Goal: Information Seeking & Learning: Find specific fact

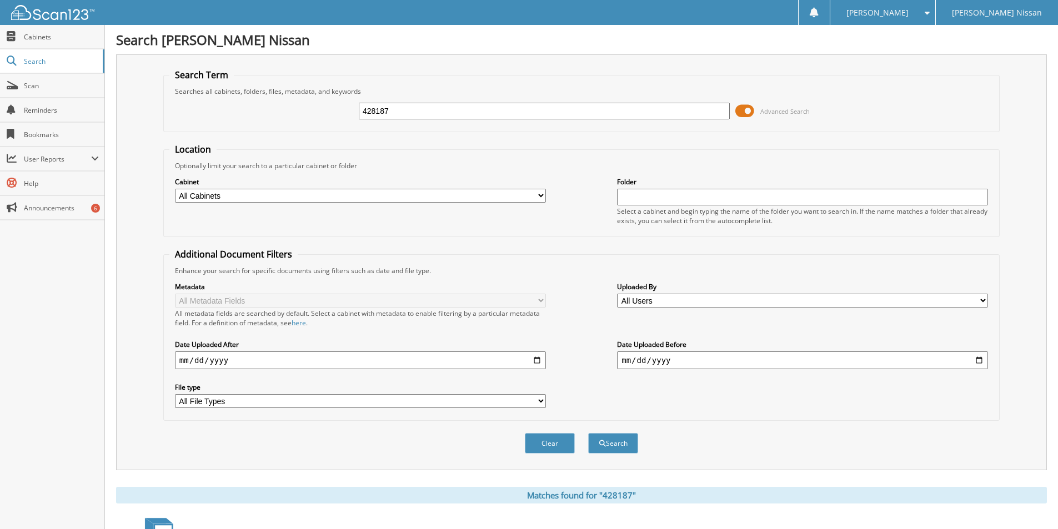
drag, startPoint x: 391, startPoint y: 104, endPoint x: 248, endPoint y: 79, distance: 144.9
click at [249, 79] on fieldset "Search Term Searches all cabinets, folders, files, metadata, and keywords 42818…" at bounding box center [581, 100] width 836 height 63
type input "422307"
click at [588, 433] on button "Search" at bounding box center [613, 443] width 50 height 21
click at [425, 112] on input "422307" at bounding box center [544, 111] width 371 height 17
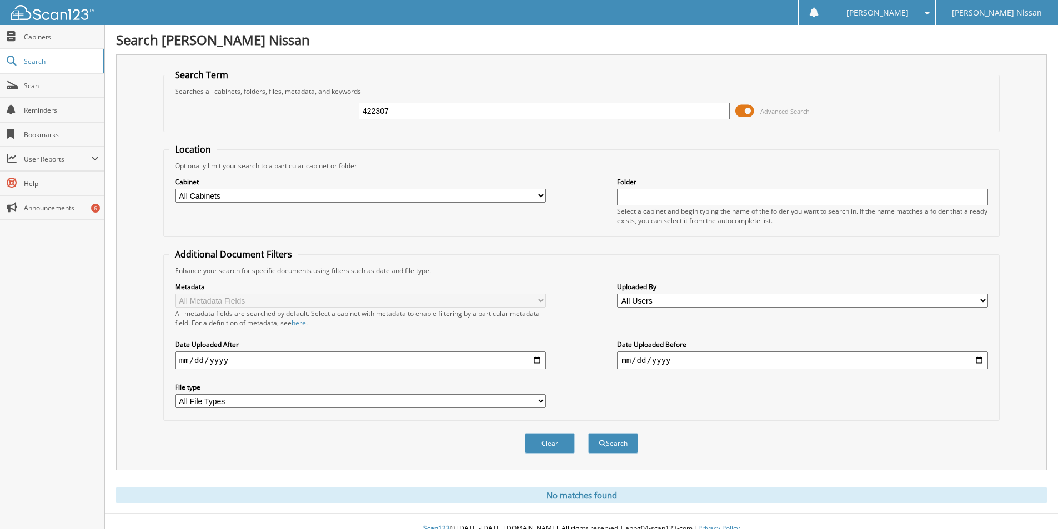
drag, startPoint x: 425, startPoint y: 112, endPoint x: 219, endPoint y: 82, distance: 208.1
click at [219, 82] on fieldset "Search Term Searches all cabinets, folders, files, metadata, and keywords 42230…" at bounding box center [581, 100] width 836 height 63
type input "422307"
click at [588, 433] on button "Search" at bounding box center [613, 443] width 50 height 21
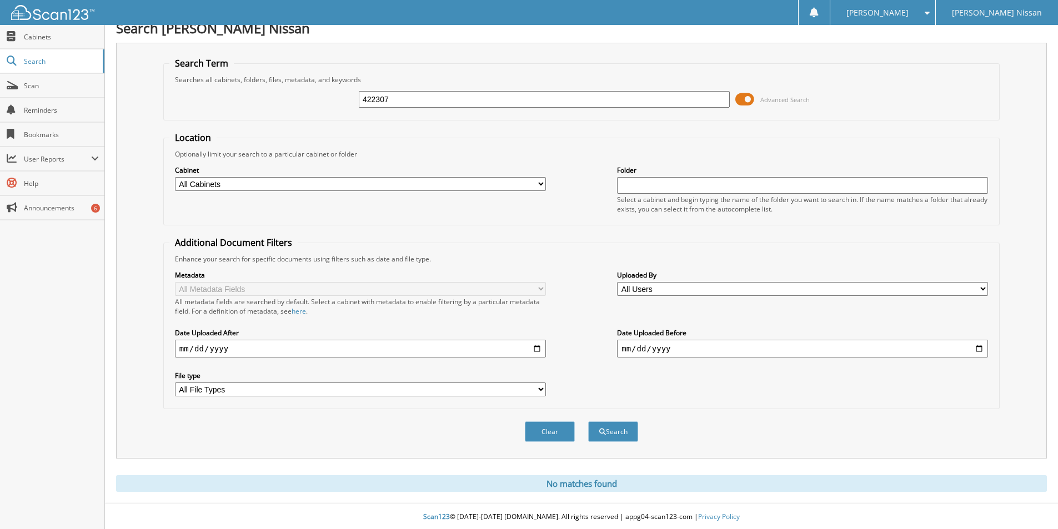
scroll to position [14, 0]
drag, startPoint x: 395, startPoint y: 95, endPoint x: 207, endPoint y: 82, distance: 188.7
click at [208, 83] on div "422307 Advanced Search" at bounding box center [581, 98] width 824 height 30
type input "422429"
click at [588, 420] on button "Search" at bounding box center [613, 430] width 50 height 21
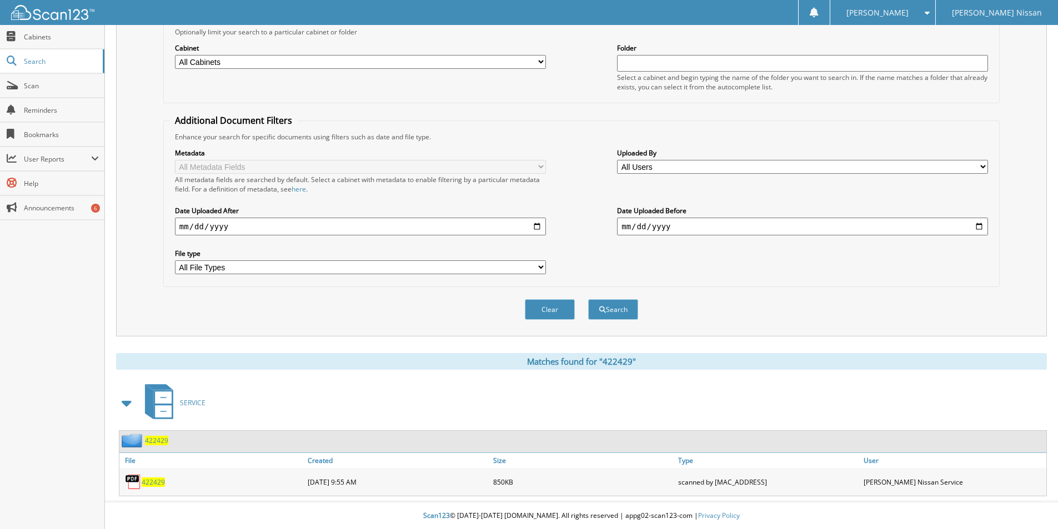
scroll to position [135, 0]
click at [151, 480] on span "422429" at bounding box center [153, 481] width 23 height 9
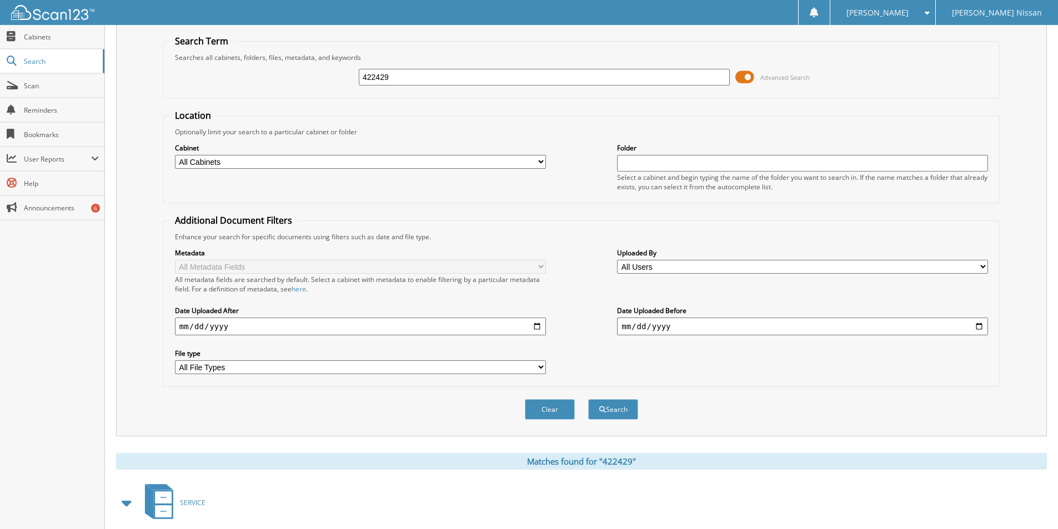
scroll to position [0, 0]
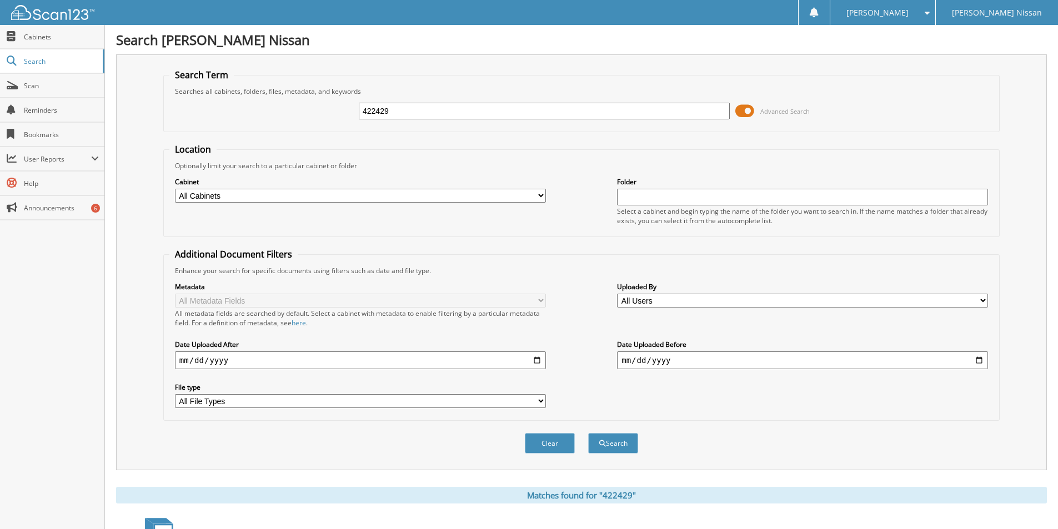
drag, startPoint x: 403, startPoint y: 117, endPoint x: 284, endPoint y: 107, distance: 118.7
click at [286, 107] on div "422429 Advanced Search" at bounding box center [581, 111] width 824 height 30
type input "422307"
click at [588, 433] on button "Search" at bounding box center [613, 443] width 50 height 21
drag, startPoint x: 395, startPoint y: 113, endPoint x: 300, endPoint y: 109, distance: 95.0
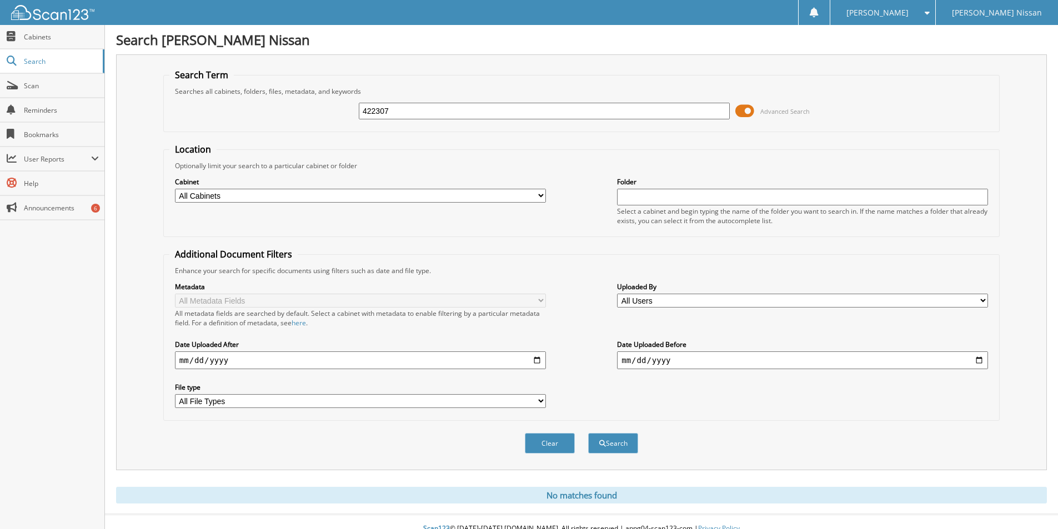
click at [300, 109] on div "422307 Advanced Search" at bounding box center [581, 111] width 824 height 30
type input "422635"
click at [588, 433] on button "Search" at bounding box center [613, 443] width 50 height 21
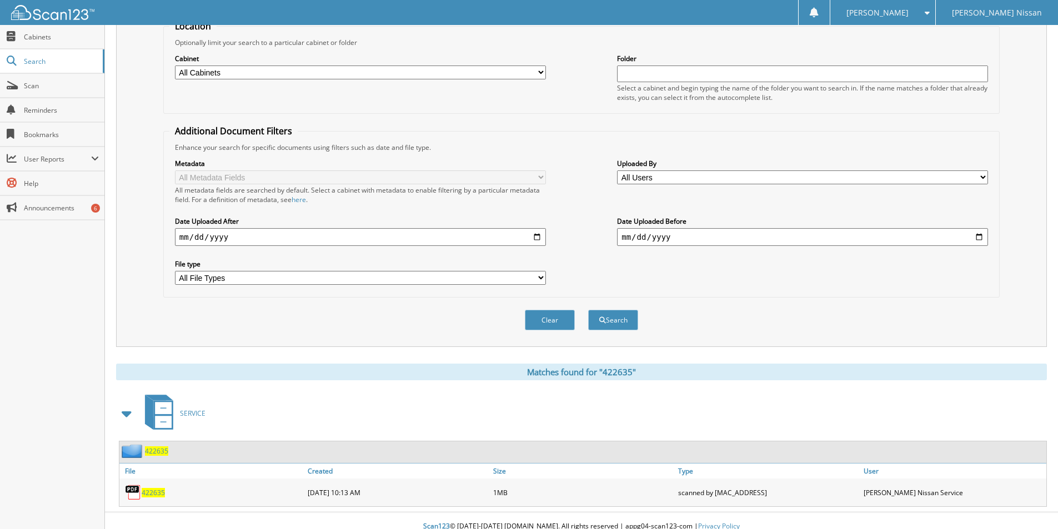
scroll to position [135, 0]
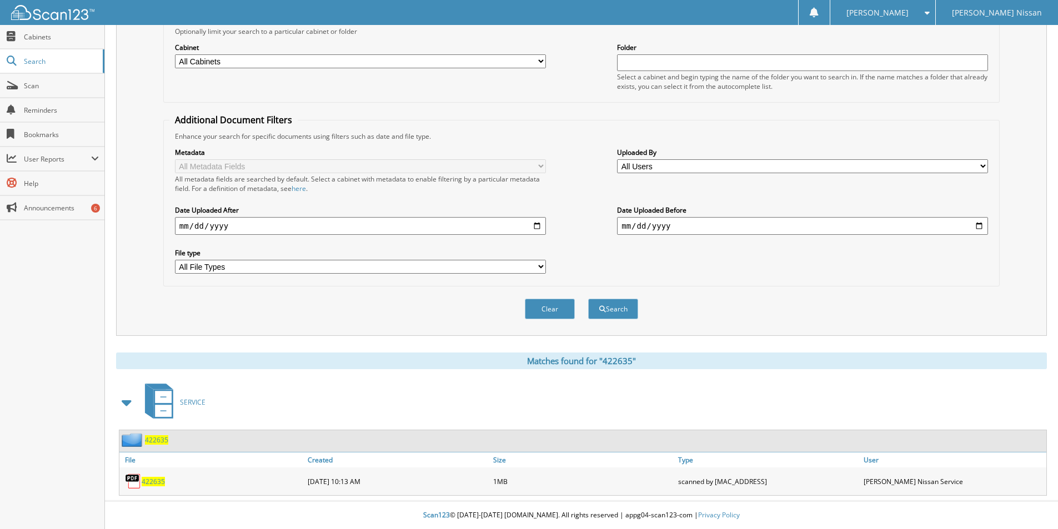
click at [149, 478] on span "422635" at bounding box center [153, 481] width 23 height 9
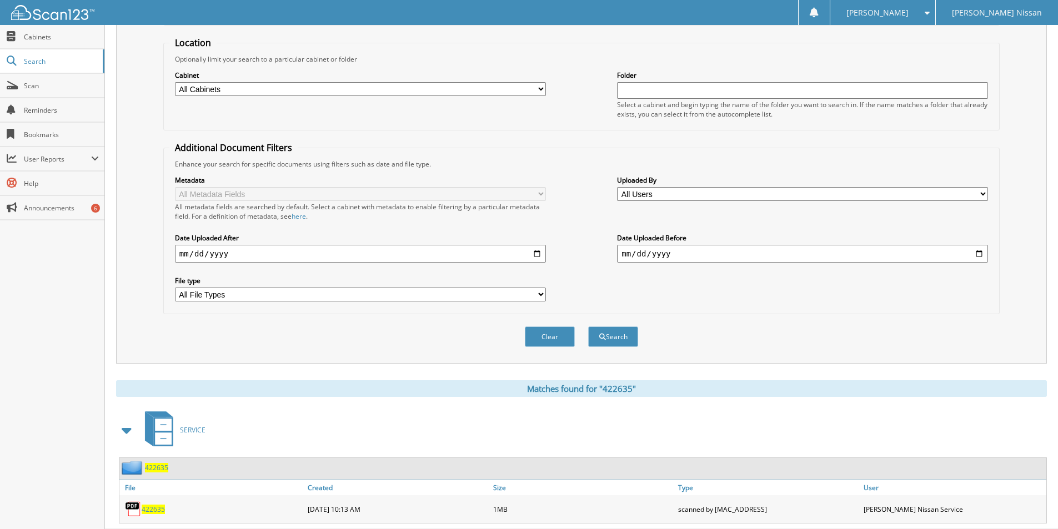
scroll to position [0, 0]
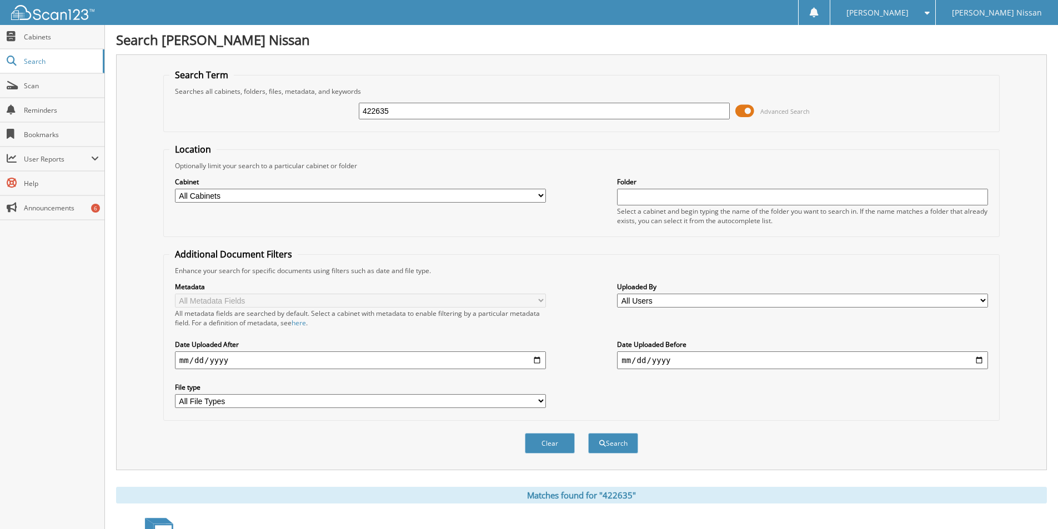
drag, startPoint x: 409, startPoint y: 106, endPoint x: 274, endPoint y: 92, distance: 135.6
click at [278, 93] on fieldset "Search Term Searches all cabinets, folders, files, metadata, and keywords 42263…" at bounding box center [581, 100] width 836 height 63
type input "422769"
click at [588, 433] on button "Search" at bounding box center [613, 443] width 50 height 21
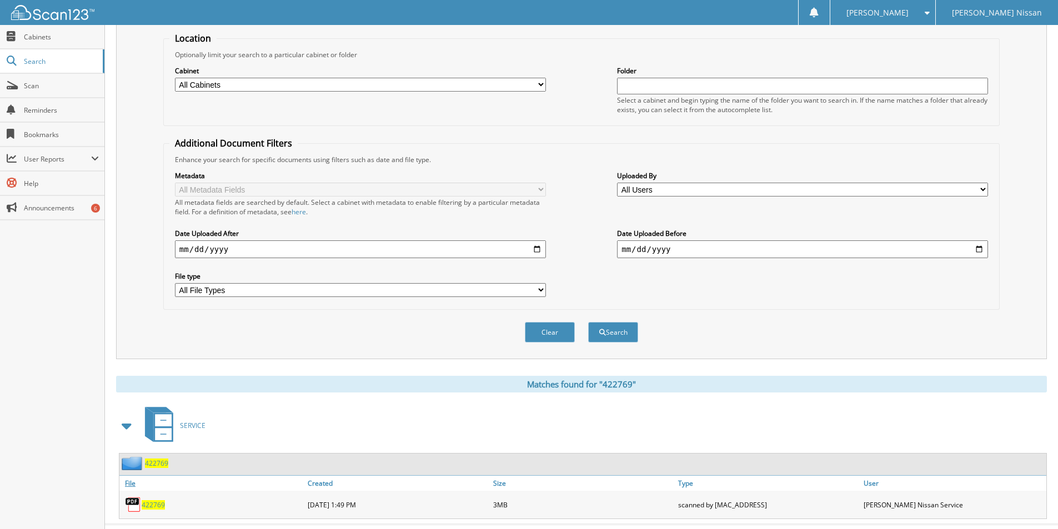
scroll to position [135, 0]
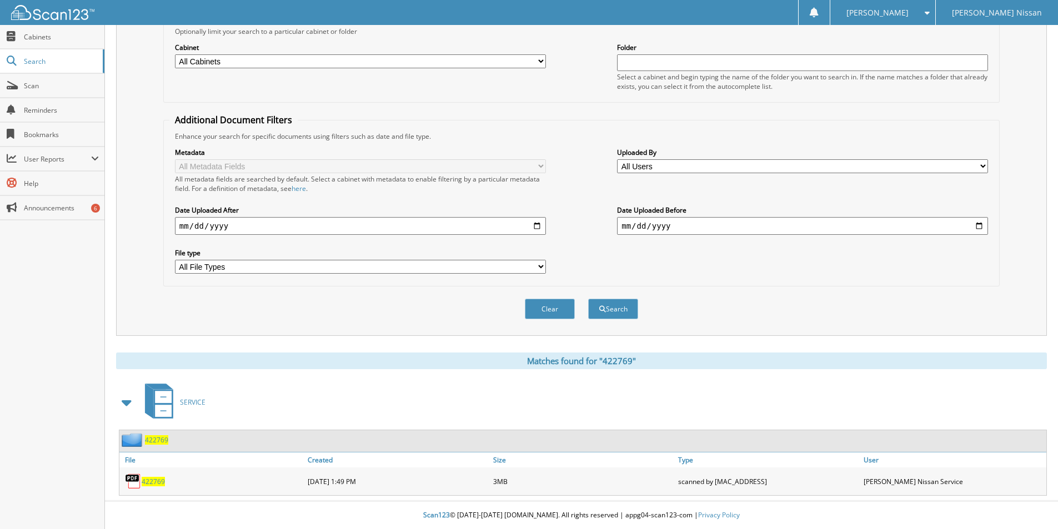
click at [146, 480] on span "422769" at bounding box center [153, 481] width 23 height 9
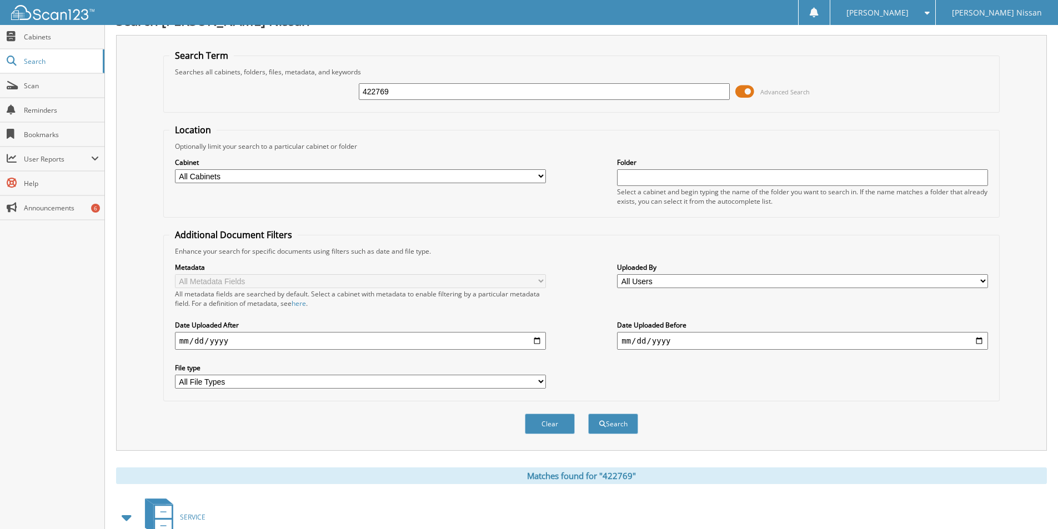
scroll to position [0, 0]
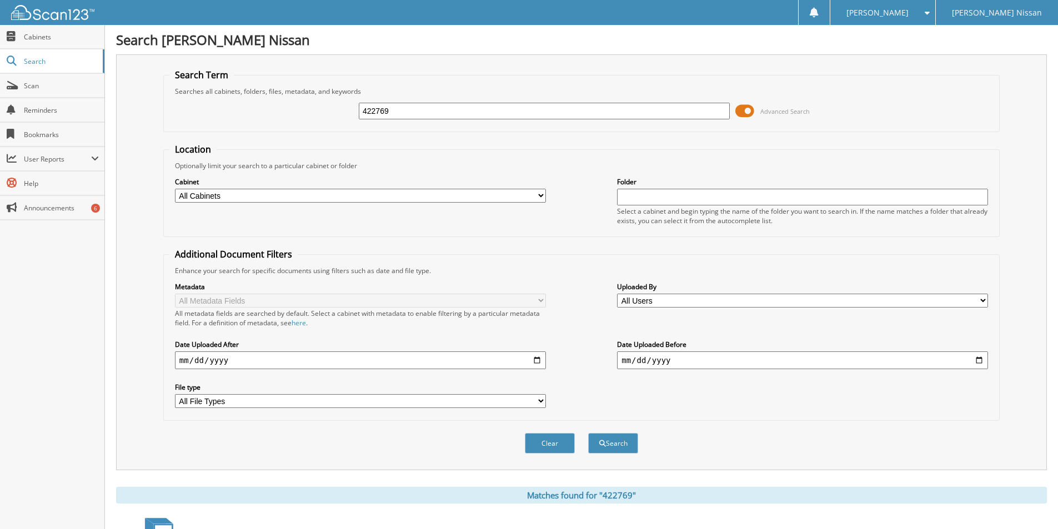
drag, startPoint x: 408, startPoint y: 112, endPoint x: 196, endPoint y: 80, distance: 213.9
click at [197, 80] on fieldset "Search Term Searches all cabinets, folders, files, metadata, and keywords 42276…" at bounding box center [581, 100] width 836 height 63
type input "423078"
click at [588, 433] on button "Search" at bounding box center [613, 443] width 50 height 21
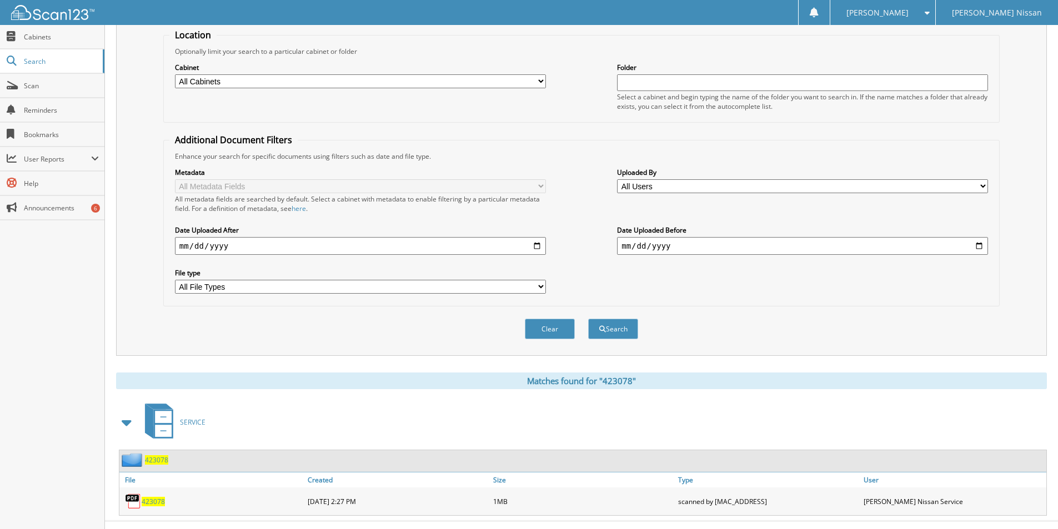
scroll to position [135, 0]
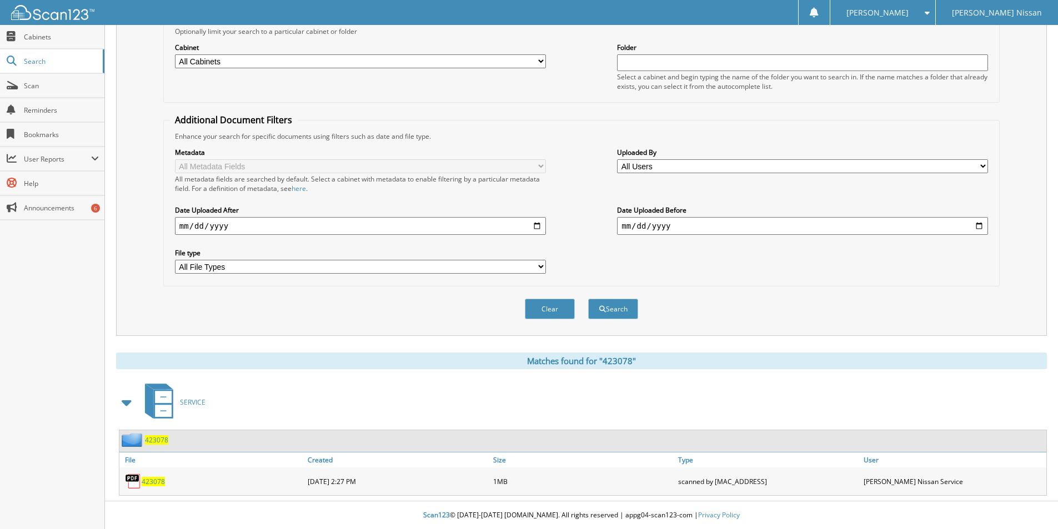
click at [150, 479] on span "423078" at bounding box center [153, 481] width 23 height 9
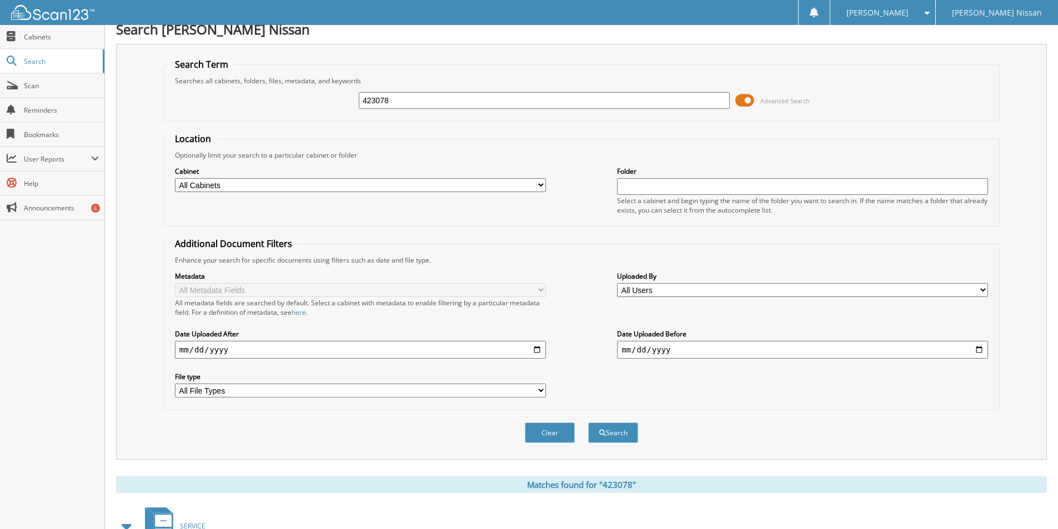
scroll to position [0, 0]
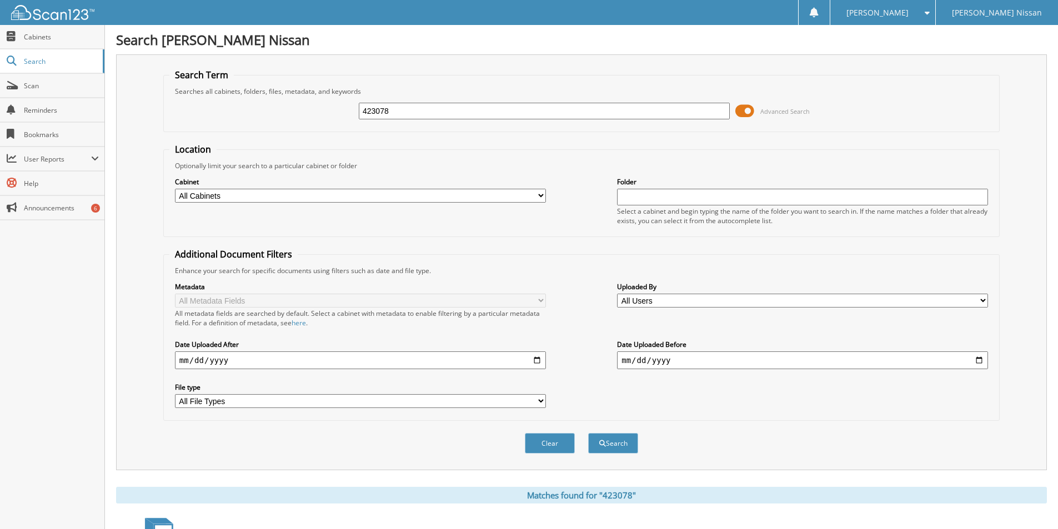
drag, startPoint x: 415, startPoint y: 117, endPoint x: 225, endPoint y: 92, distance: 191.5
click at [225, 92] on fieldset "Search Term Searches all cabinets, folders, files, metadata, and keywords 42307…" at bounding box center [581, 100] width 836 height 63
type input "423132"
click at [588, 433] on button "Search" at bounding box center [613, 443] width 50 height 21
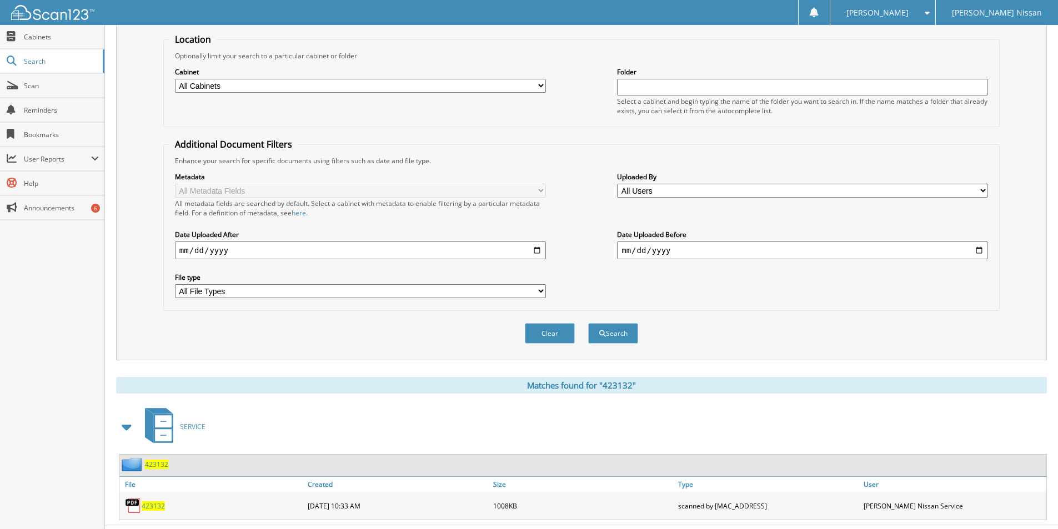
scroll to position [135, 0]
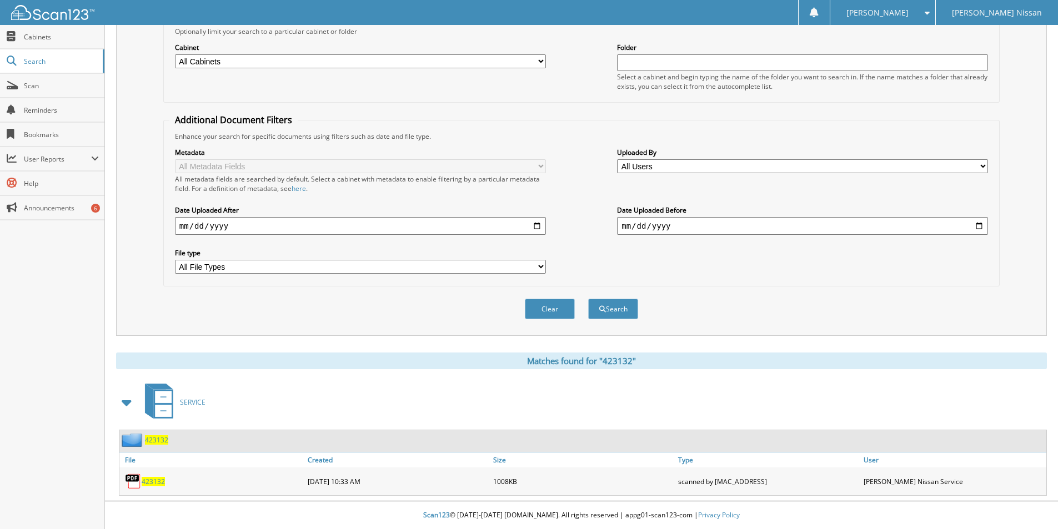
click at [155, 481] on span "423132" at bounding box center [153, 481] width 23 height 9
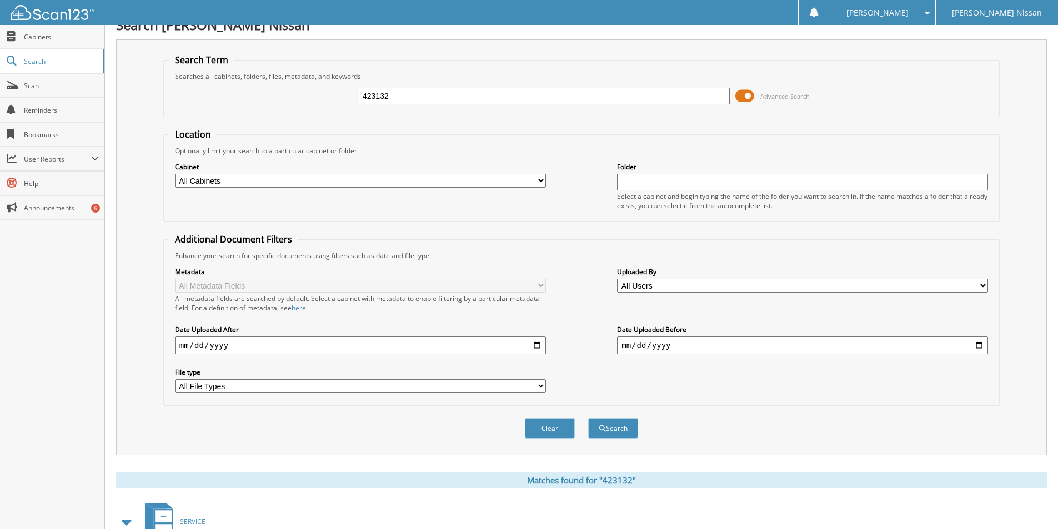
scroll to position [0, 0]
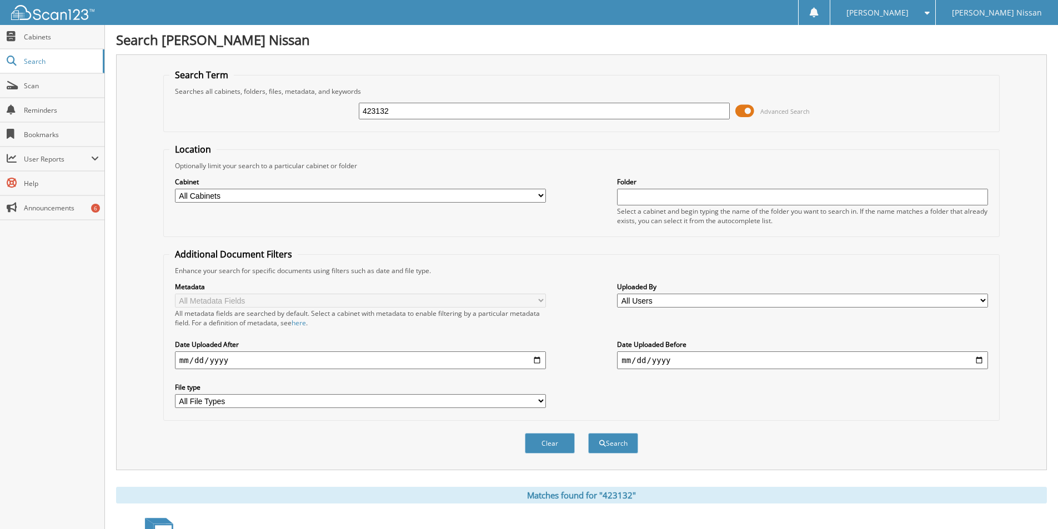
drag, startPoint x: 407, startPoint y: 112, endPoint x: 219, endPoint y: 105, distance: 187.8
click at [219, 105] on div "423132 Advanced Search" at bounding box center [581, 111] width 824 height 30
type input "423631"
click at [588, 433] on button "Search" at bounding box center [613, 443] width 50 height 21
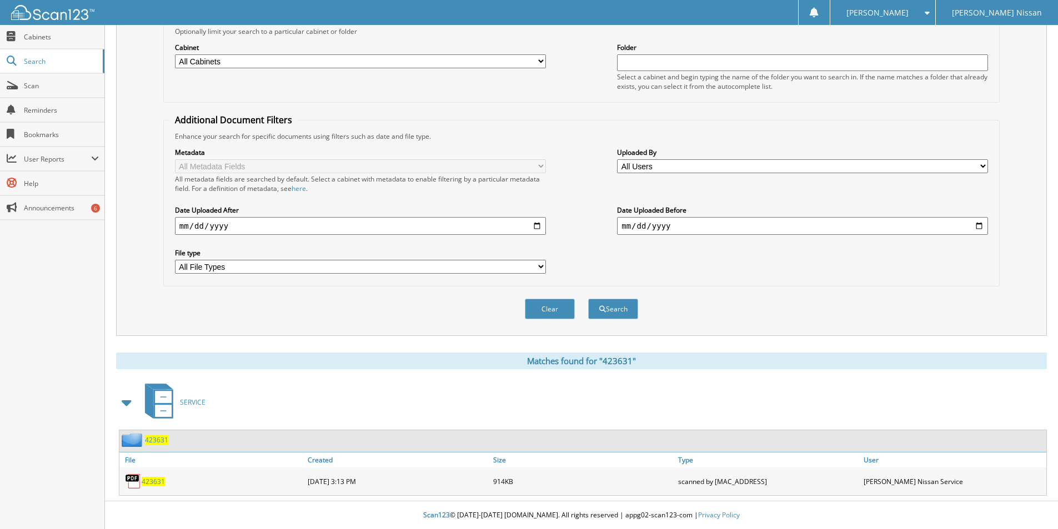
scroll to position [135, 0]
click at [154, 479] on span "423631" at bounding box center [153, 481] width 23 height 9
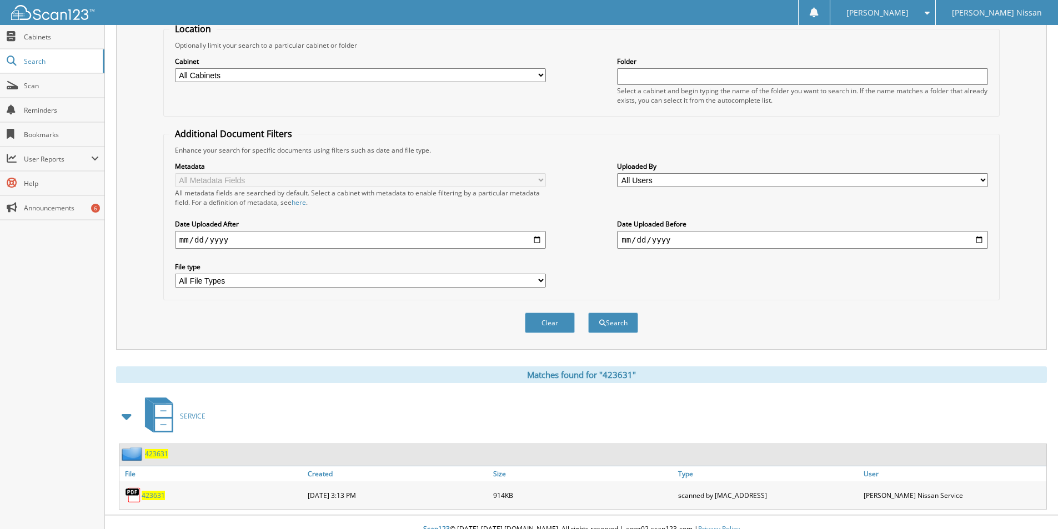
scroll to position [117, 0]
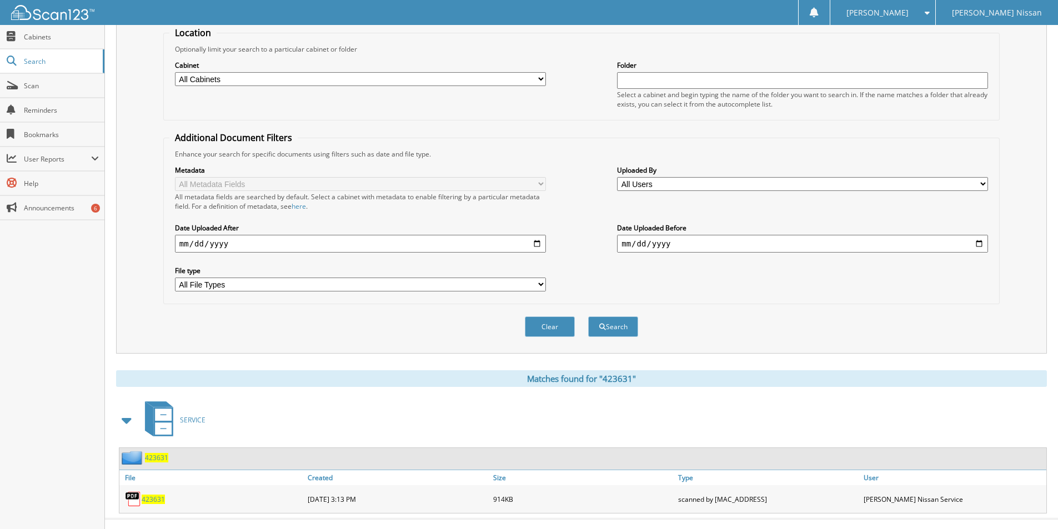
click at [1054, 304] on div "Search Patterson Nissan Search Term Searches all cabinets, folders, files, meta…" at bounding box center [581, 214] width 953 height 663
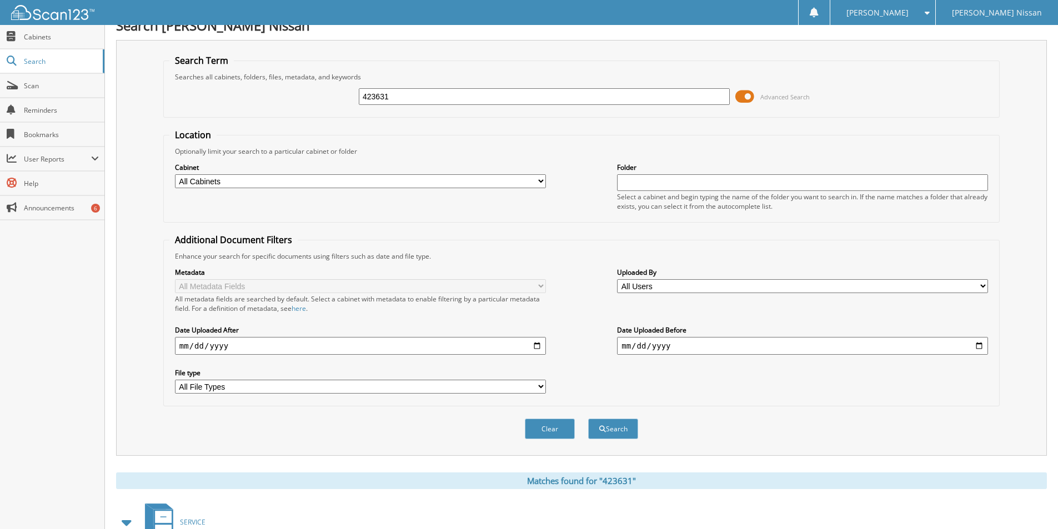
scroll to position [18, 0]
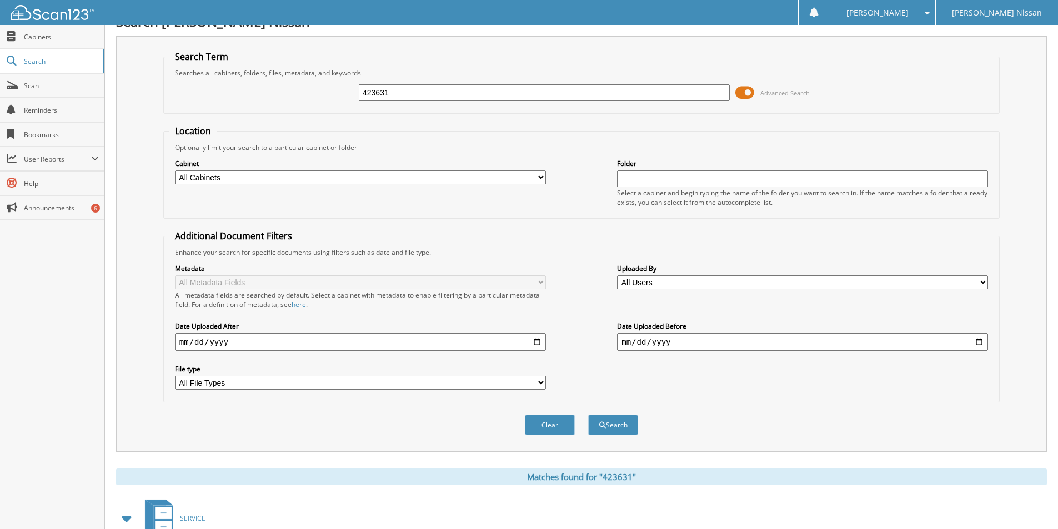
drag, startPoint x: 392, startPoint y: 94, endPoint x: 218, endPoint y: 48, distance: 179.8
click at [217, 48] on div "Search Term Searches all cabinets, folders, files, metadata, and keywords 42363…" at bounding box center [581, 244] width 930 height 416
type input "423975"
click at [588, 415] on button "Search" at bounding box center [613, 425] width 50 height 21
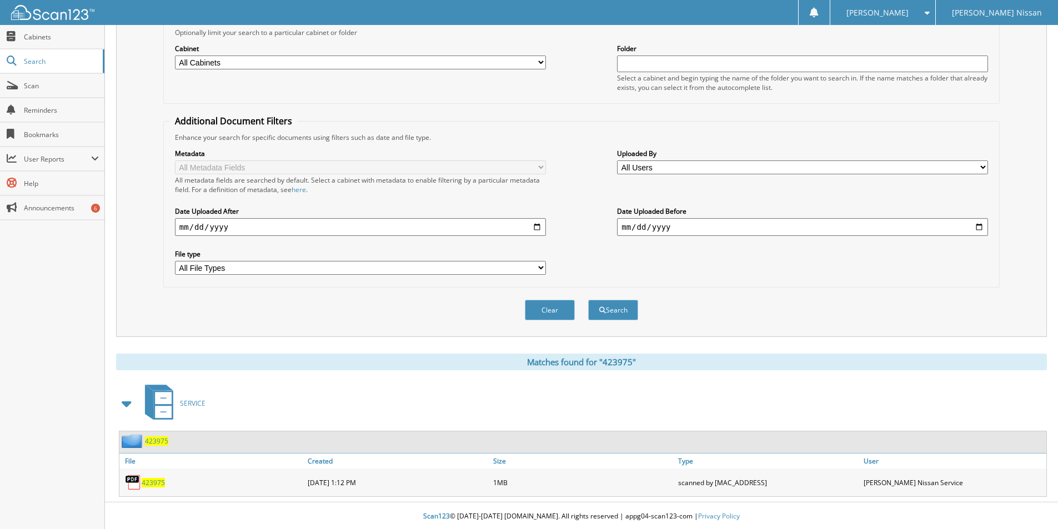
scroll to position [135, 0]
click at [149, 480] on span "423975" at bounding box center [153, 481] width 23 height 9
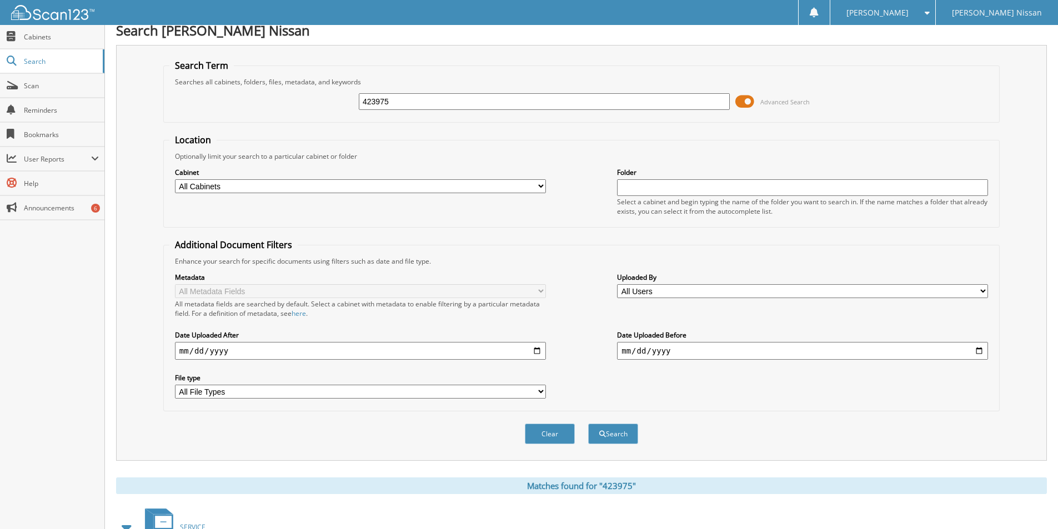
scroll to position [0, 0]
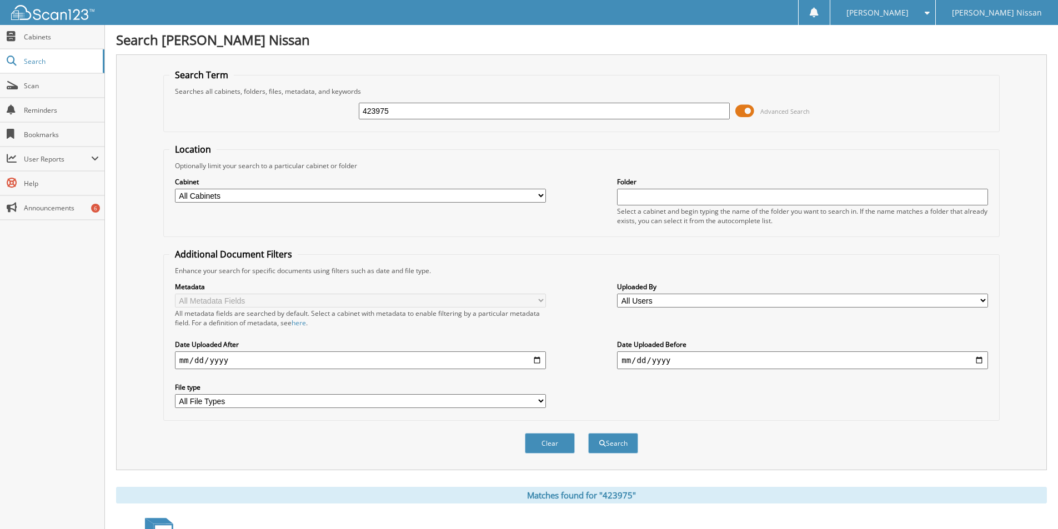
drag, startPoint x: 398, startPoint y: 104, endPoint x: 238, endPoint y: 114, distance: 160.2
click at [237, 114] on div "423975 Advanced Search" at bounding box center [581, 111] width 824 height 30
type input "424055"
click at [588, 433] on button "Search" at bounding box center [613, 443] width 50 height 21
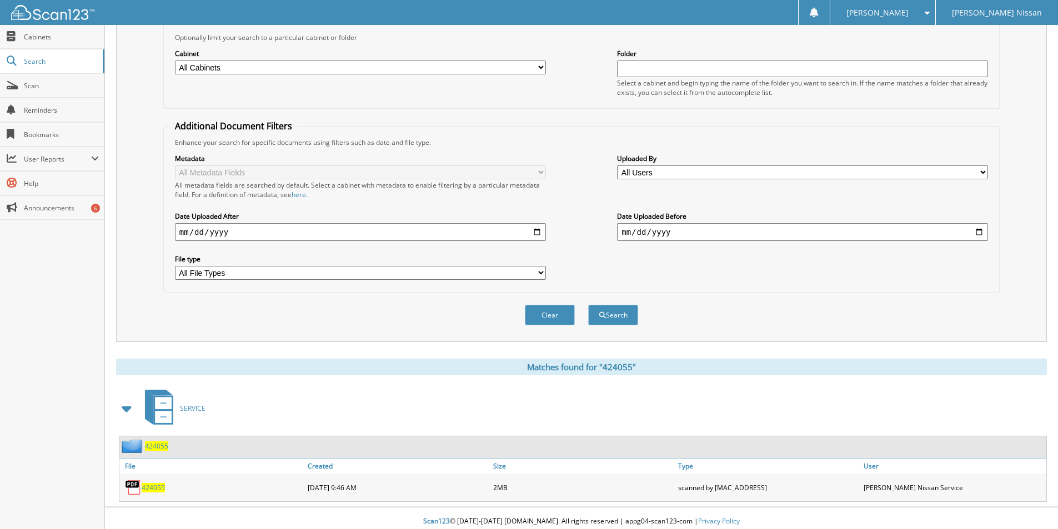
scroll to position [135, 0]
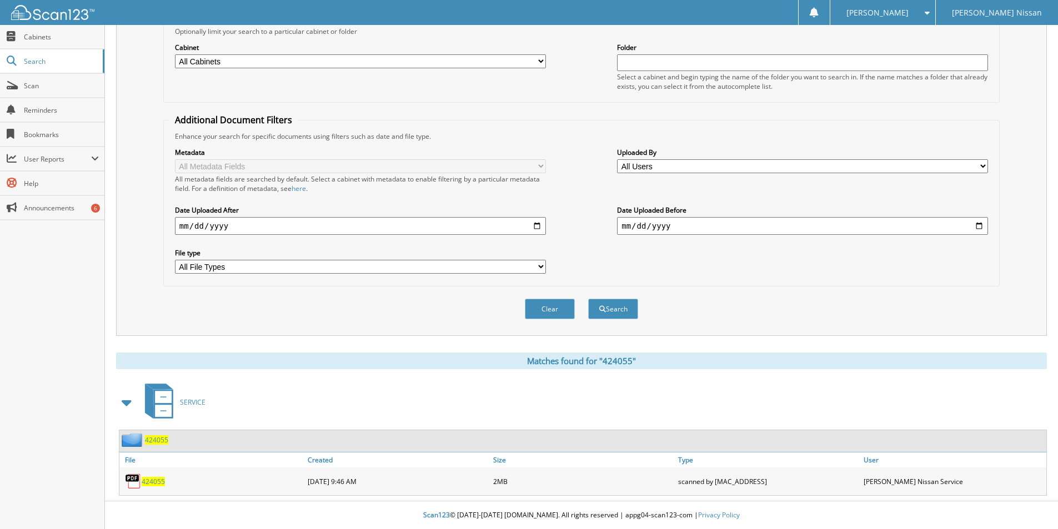
click at [147, 484] on span "424055" at bounding box center [153, 481] width 23 height 9
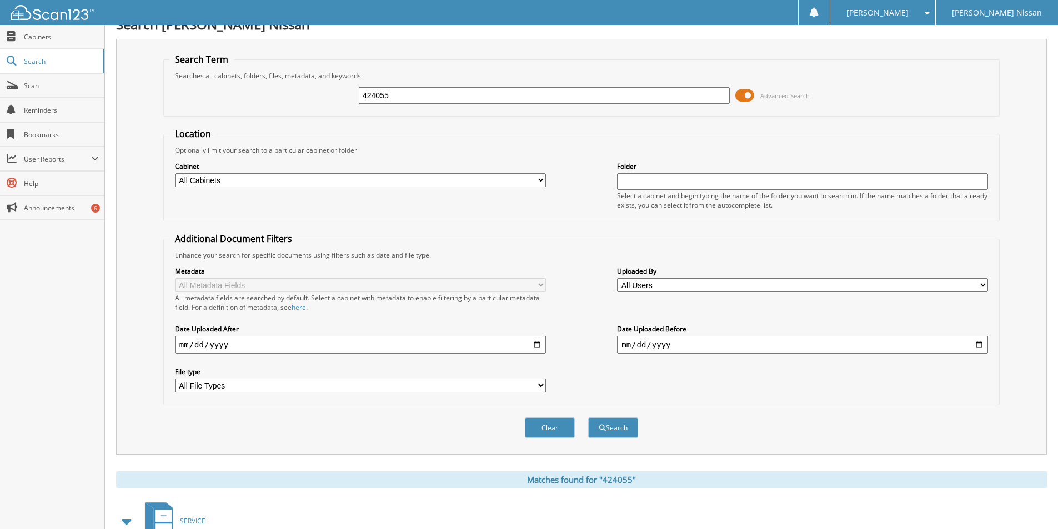
scroll to position [0, 0]
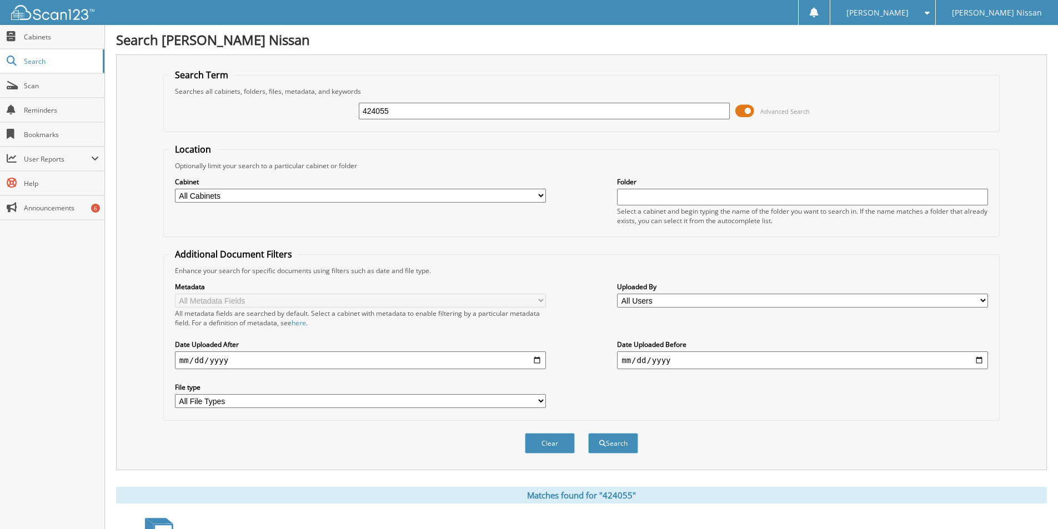
drag, startPoint x: 409, startPoint y: 105, endPoint x: 148, endPoint y: 114, distance: 261.1
click at [148, 114] on div "Search Term Searches all cabinets, folders, files, metadata, and keywords 42405…" at bounding box center [581, 262] width 930 height 416
type input "424082"
click at [588, 433] on button "Search" at bounding box center [613, 443] width 50 height 21
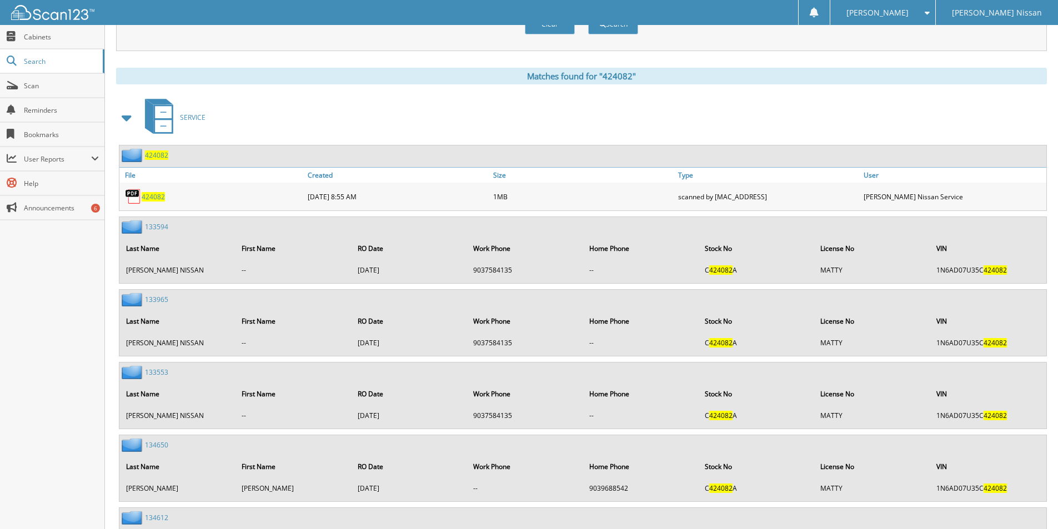
scroll to position [426, 0]
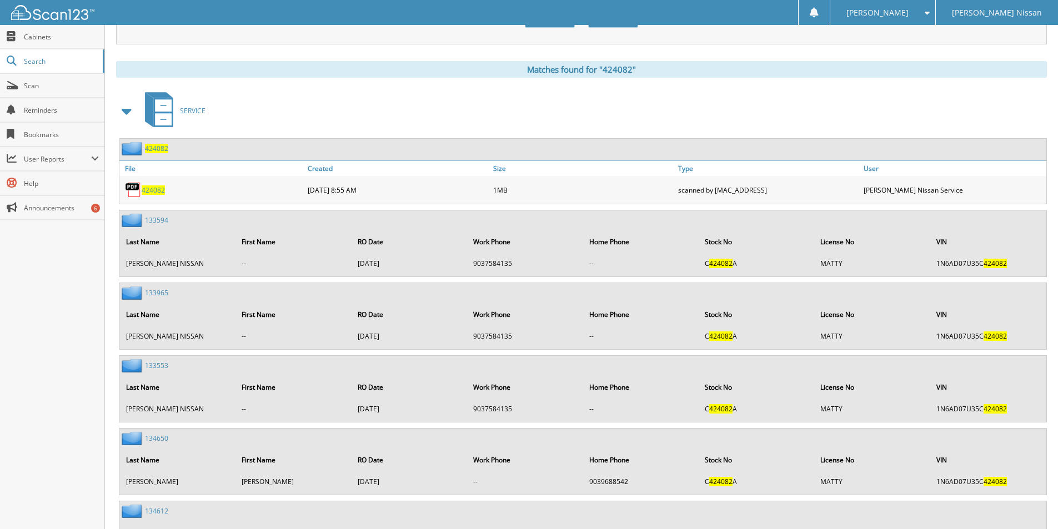
click at [148, 189] on span "424082" at bounding box center [153, 189] width 23 height 9
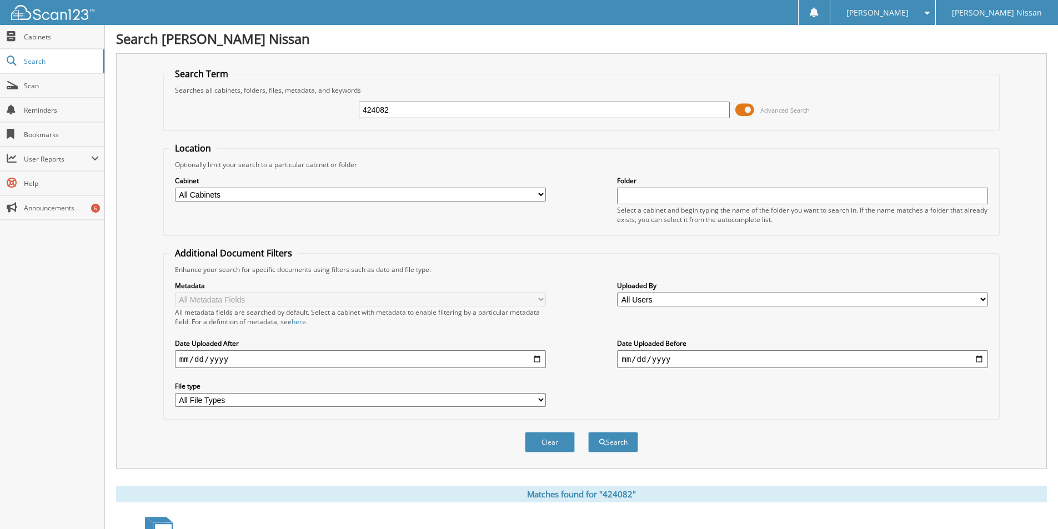
scroll to position [0, 0]
drag, startPoint x: 401, startPoint y: 105, endPoint x: 199, endPoint y: 95, distance: 201.8
click at [198, 95] on fieldset "Search Term Searches all cabinets, folders, files, metadata, and keywords 42408…" at bounding box center [581, 100] width 836 height 63
type input "424213"
click at [588, 433] on button "Search" at bounding box center [613, 443] width 50 height 21
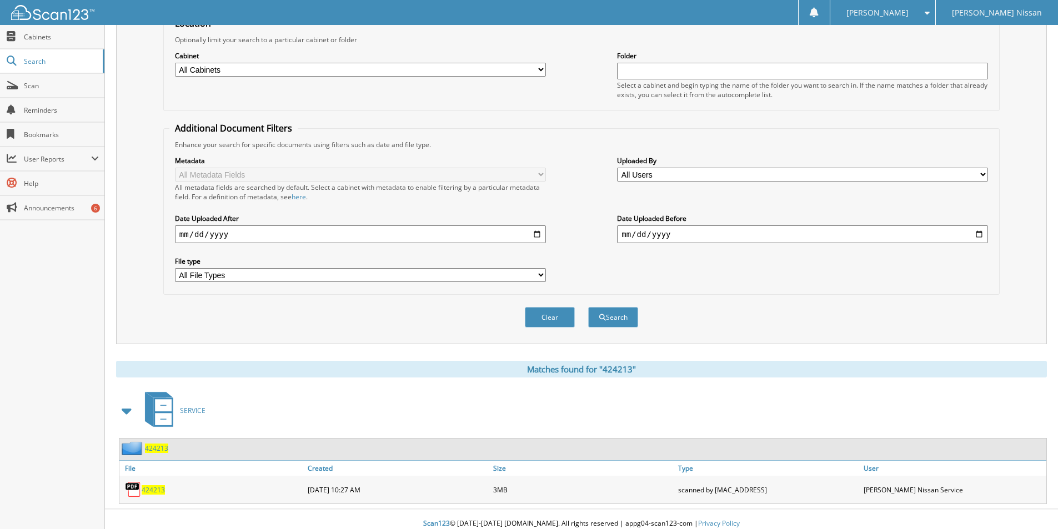
scroll to position [135, 0]
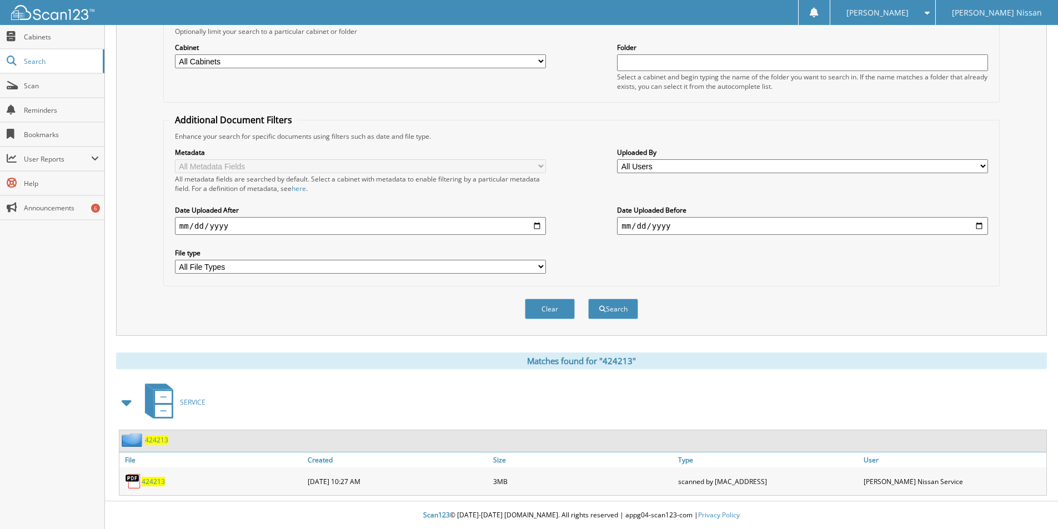
click at [152, 485] on span "424213" at bounding box center [153, 481] width 23 height 9
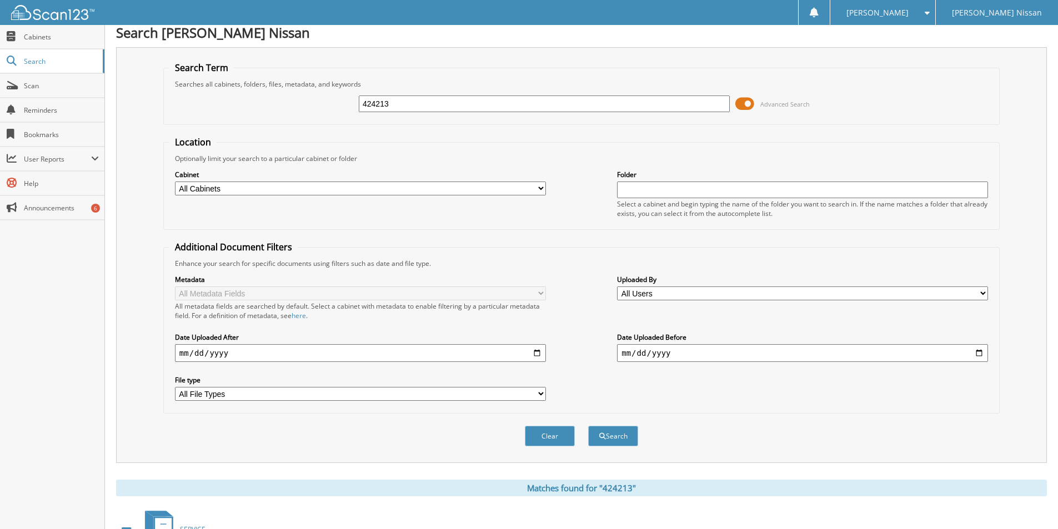
scroll to position [0, 0]
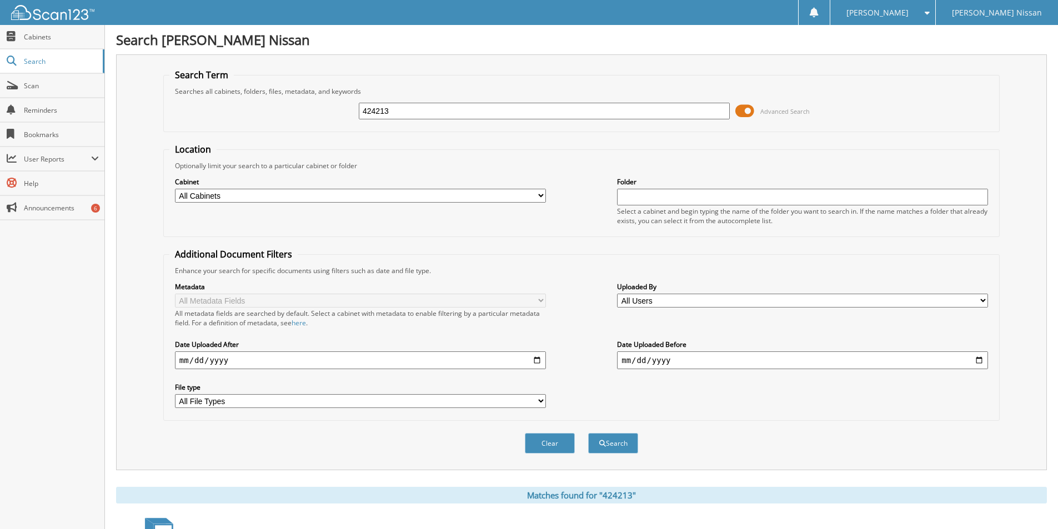
drag, startPoint x: 395, startPoint y: 111, endPoint x: 105, endPoint y: 57, distance: 295.4
click at [107, 57] on div "Search [PERSON_NAME] Nissan Search Term Searches all cabinets, folders, files, …" at bounding box center [581, 331] width 953 height 663
type input "424215"
click at [588, 433] on button "Search" at bounding box center [613, 443] width 50 height 21
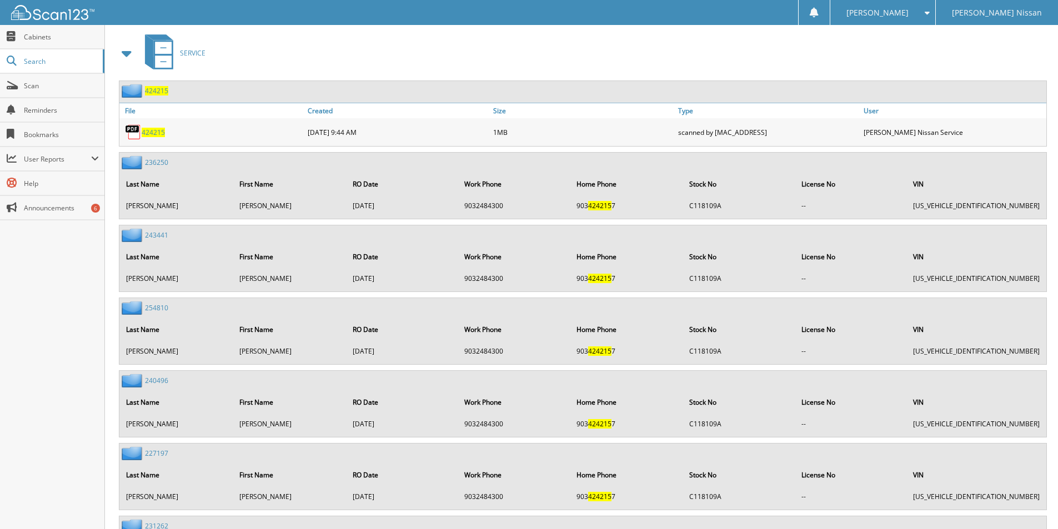
scroll to position [500, 0]
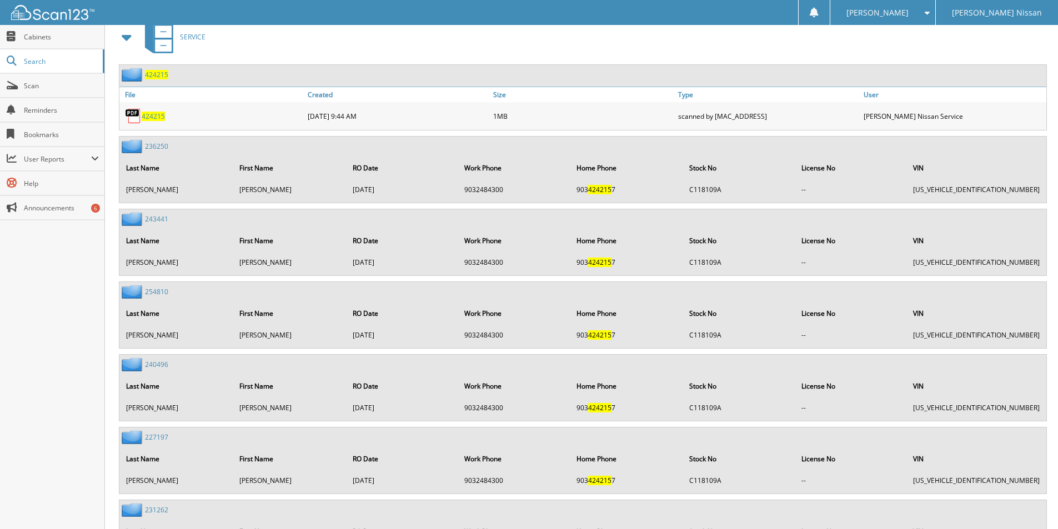
click at [154, 115] on span "424215" at bounding box center [153, 116] width 23 height 9
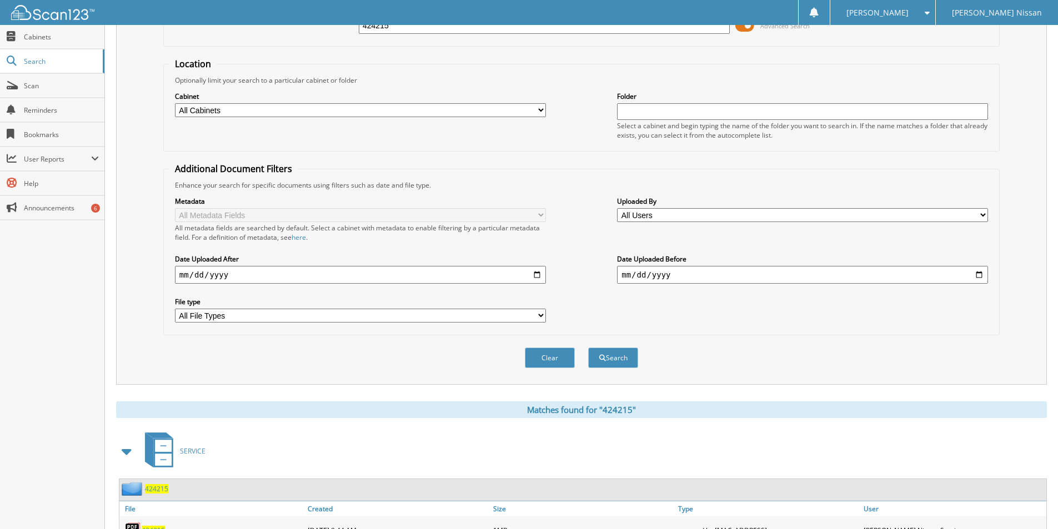
scroll to position [0, 0]
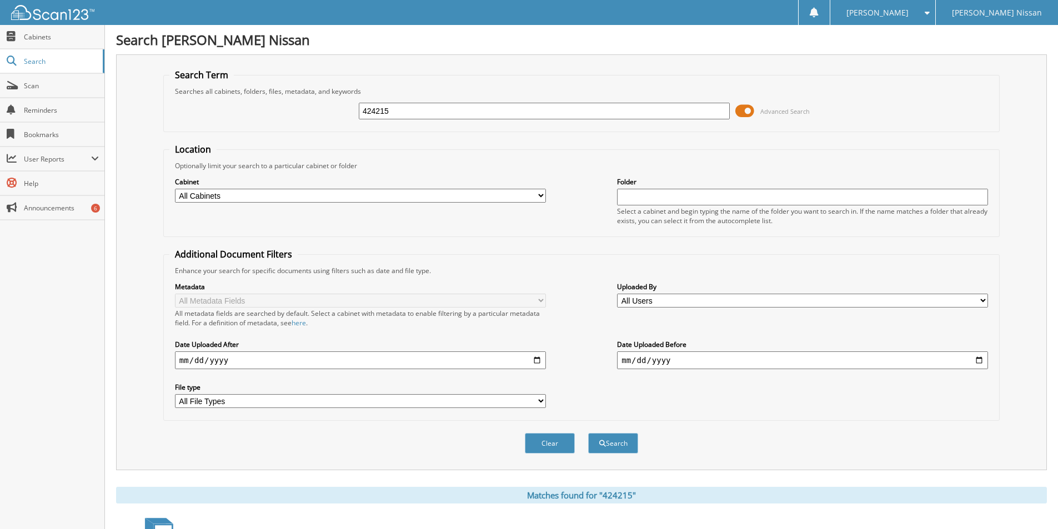
drag, startPoint x: 400, startPoint y: 107, endPoint x: 270, endPoint y: 83, distance: 131.5
click at [270, 83] on fieldset "Search Term Searches all cabinets, folders, files, metadata, and keywords 42421…" at bounding box center [581, 100] width 836 height 63
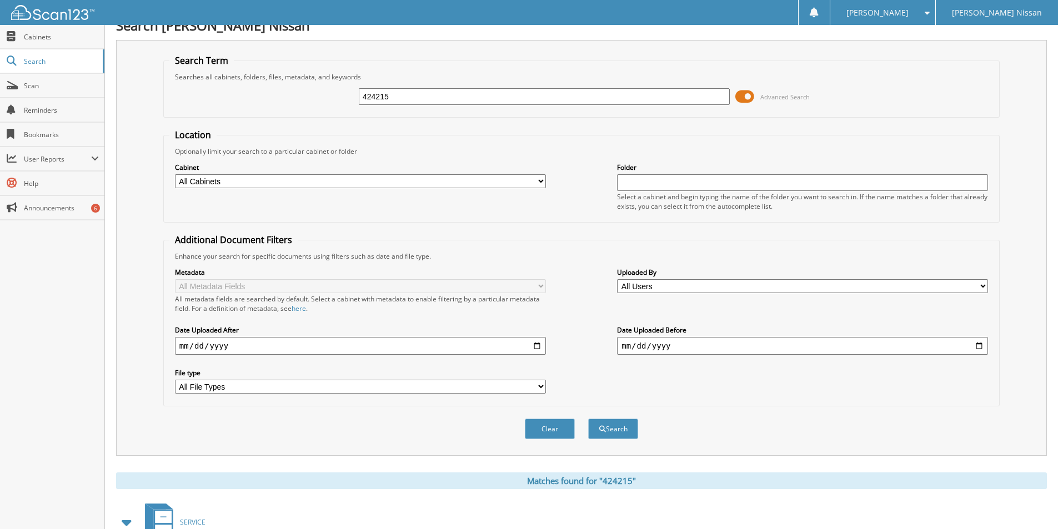
scroll to position [18, 0]
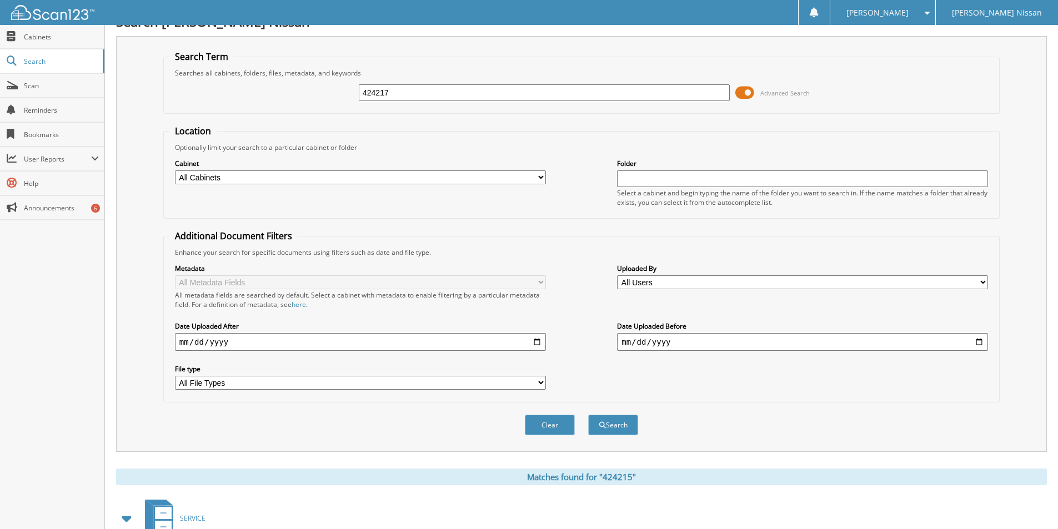
type input "424217"
click at [588, 415] on button "Search" at bounding box center [613, 425] width 50 height 21
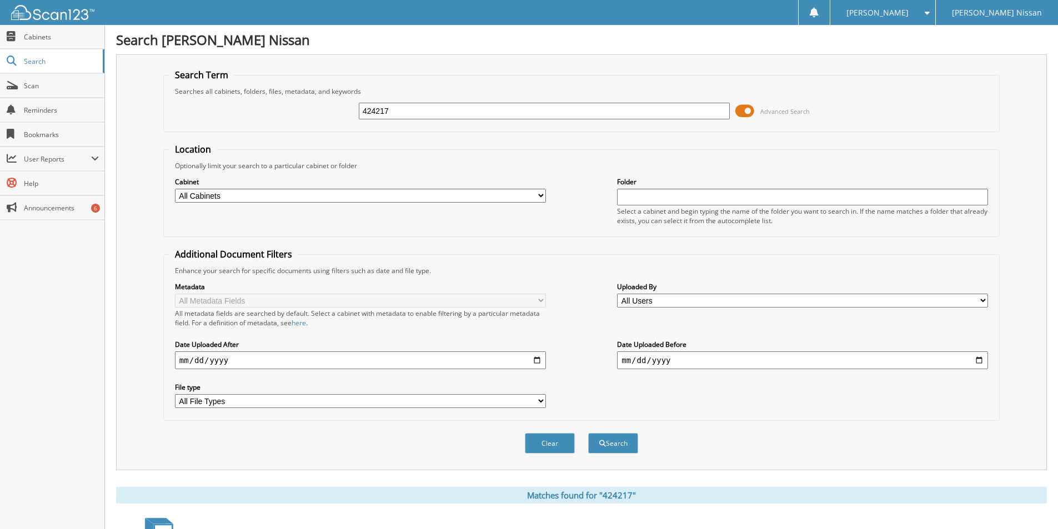
click at [392, 118] on input "424217" at bounding box center [544, 111] width 371 height 17
drag, startPoint x: 392, startPoint y: 117, endPoint x: 317, endPoint y: 108, distance: 75.5
click at [317, 108] on div "424217 Advanced Search" at bounding box center [581, 111] width 824 height 30
type input "424272"
click at [588, 433] on button "Search" at bounding box center [613, 443] width 50 height 21
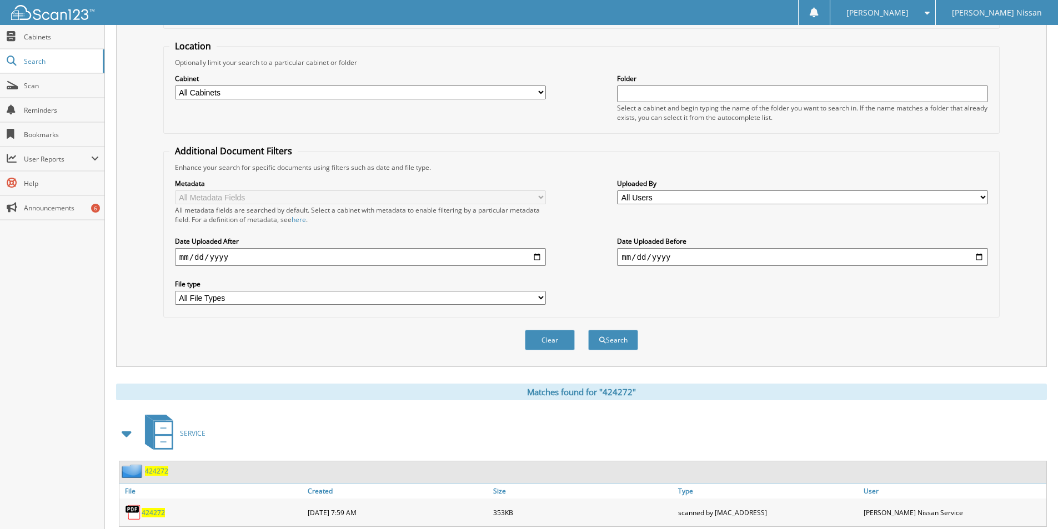
scroll to position [135, 0]
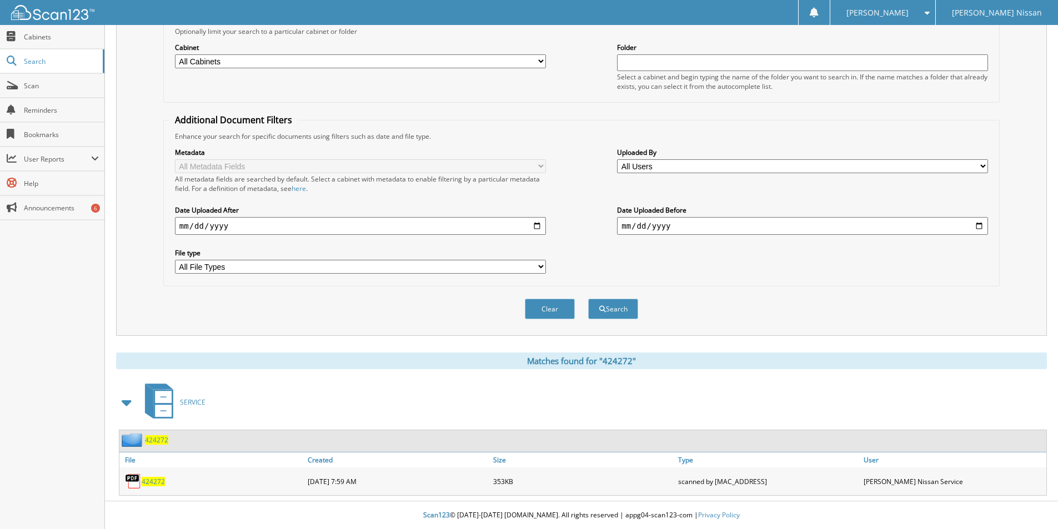
click at [158, 482] on span "424272" at bounding box center [153, 481] width 23 height 9
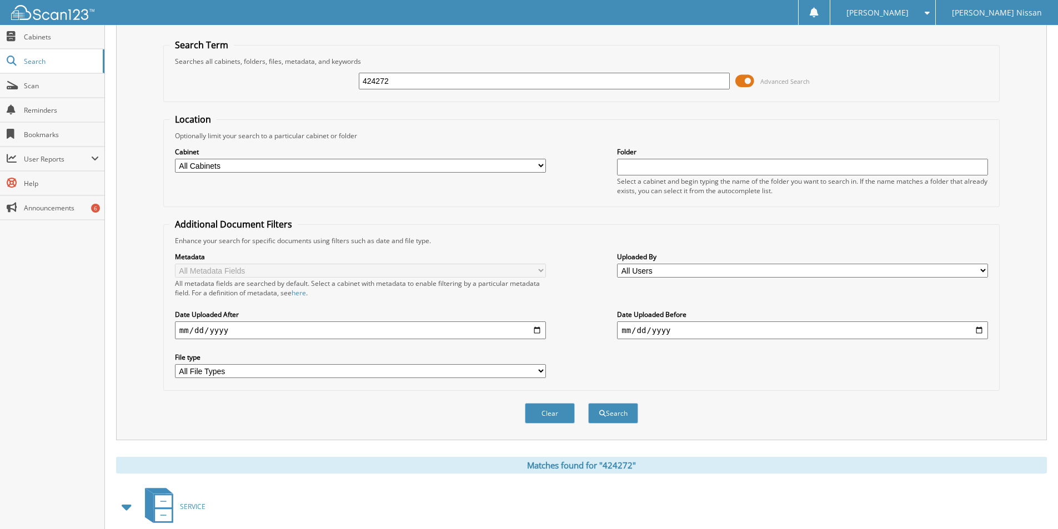
scroll to position [0, 0]
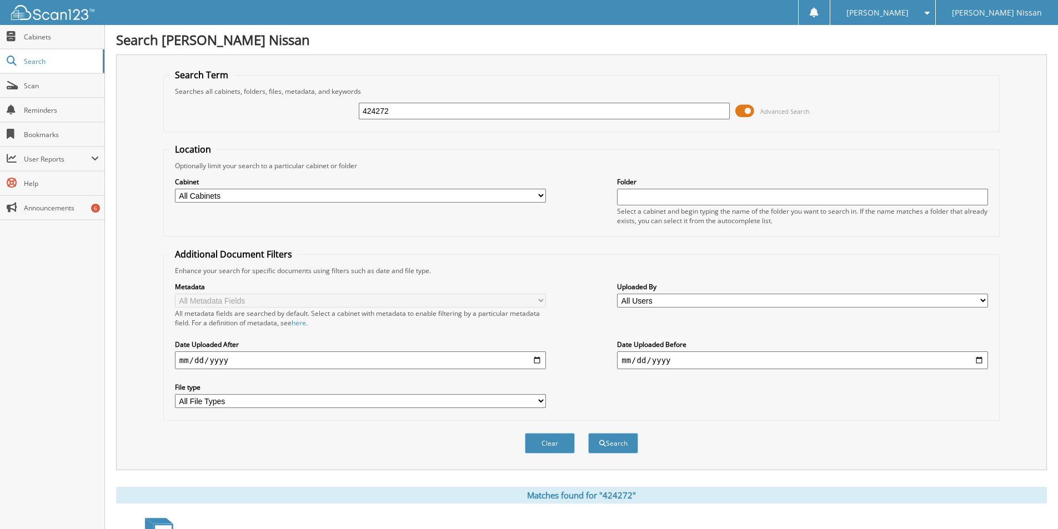
drag, startPoint x: 403, startPoint y: 109, endPoint x: 314, endPoint y: 95, distance: 89.4
click at [312, 94] on fieldset "Search Term Searches all cabinets, folders, files, metadata, and keywords 42427…" at bounding box center [581, 100] width 836 height 63
type input "424312"
click at [588, 433] on button "Search" at bounding box center [613, 443] width 50 height 21
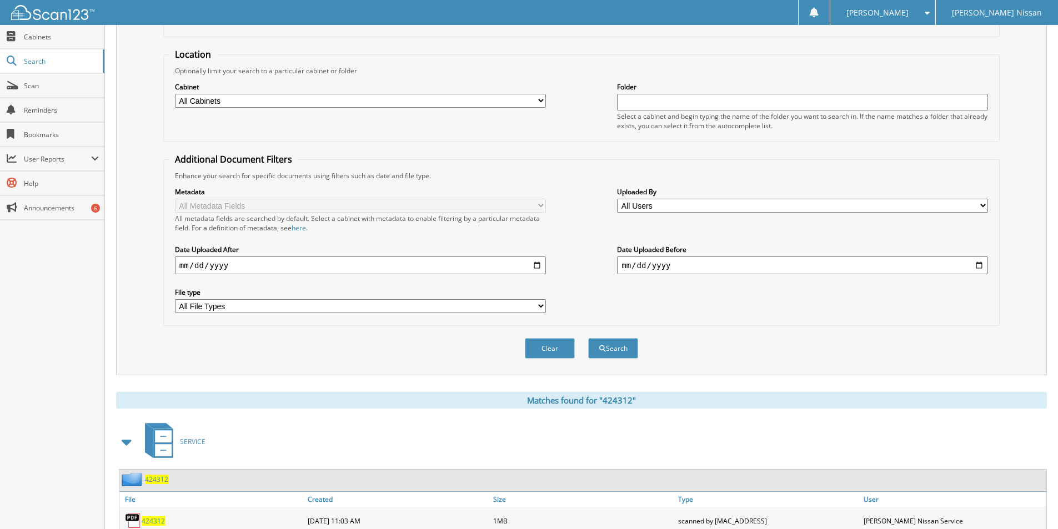
scroll to position [135, 0]
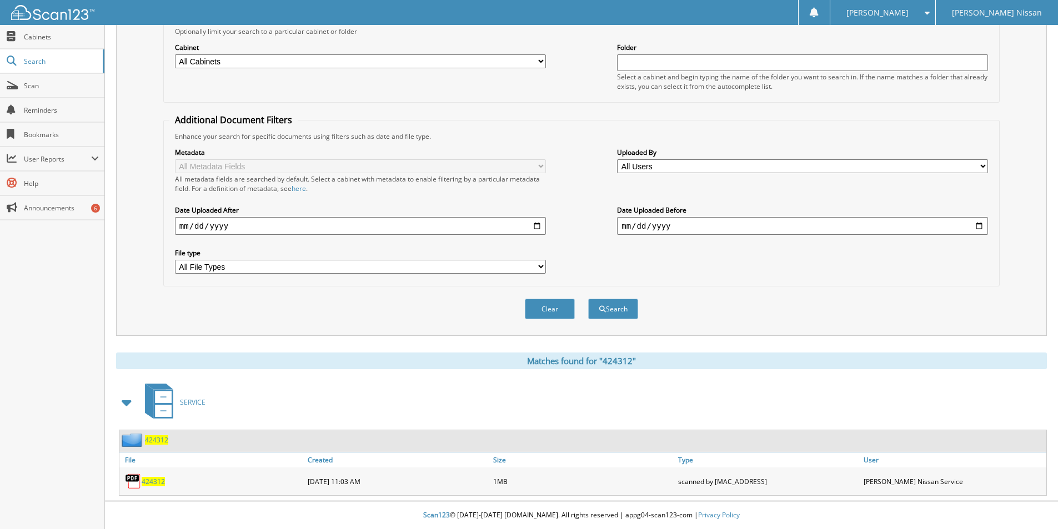
click at [150, 485] on span "424312" at bounding box center [153, 481] width 23 height 9
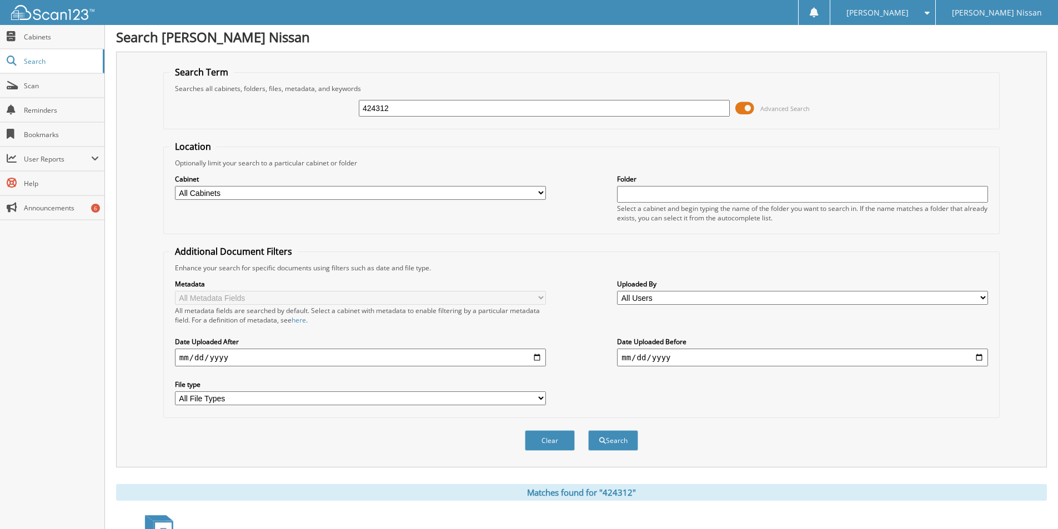
scroll to position [0, 0]
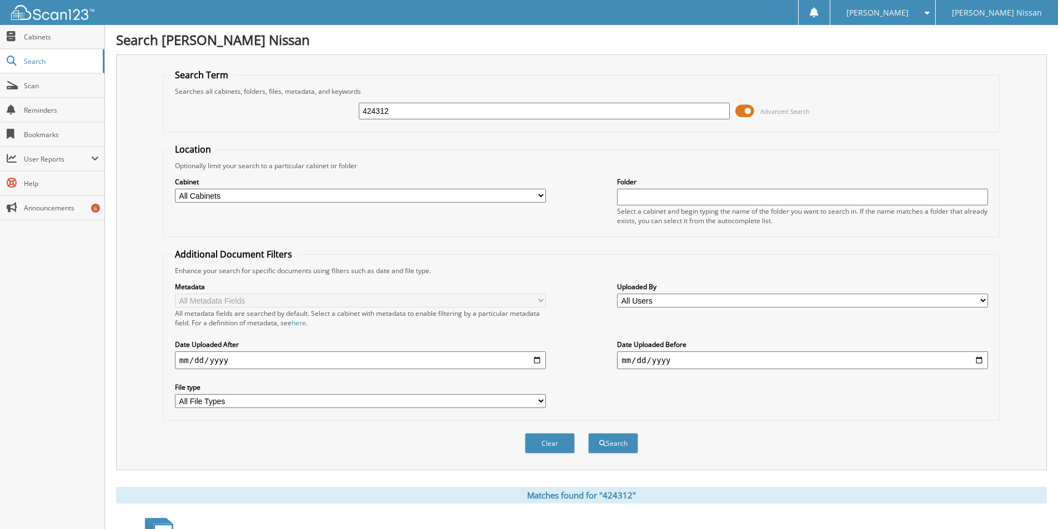
drag, startPoint x: 402, startPoint y: 116, endPoint x: 136, endPoint y: 47, distance: 274.8
click at [136, 47] on div "Search Patterson Nissan Search Term Searches all cabinets, folders, files, meta…" at bounding box center [581, 331] width 953 height 663
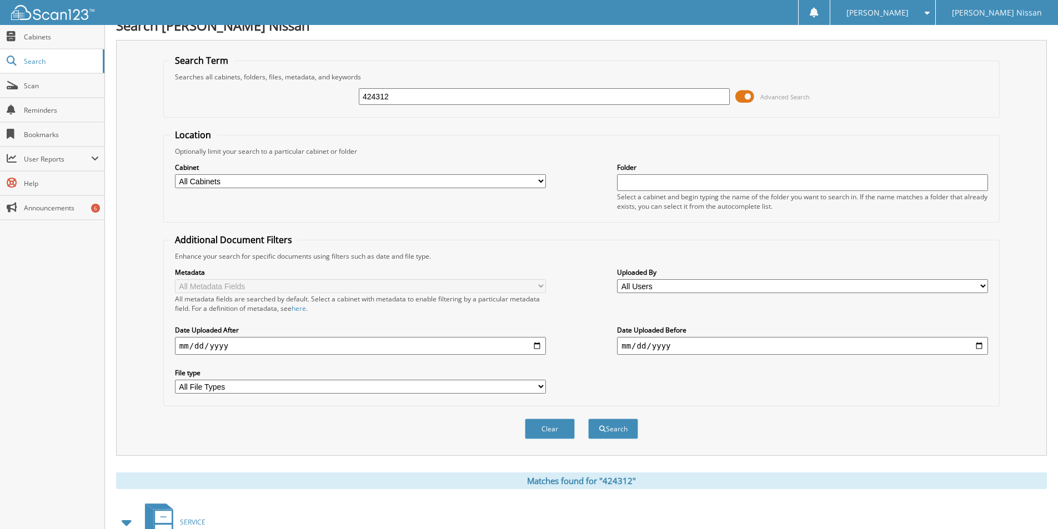
scroll to position [18, 0]
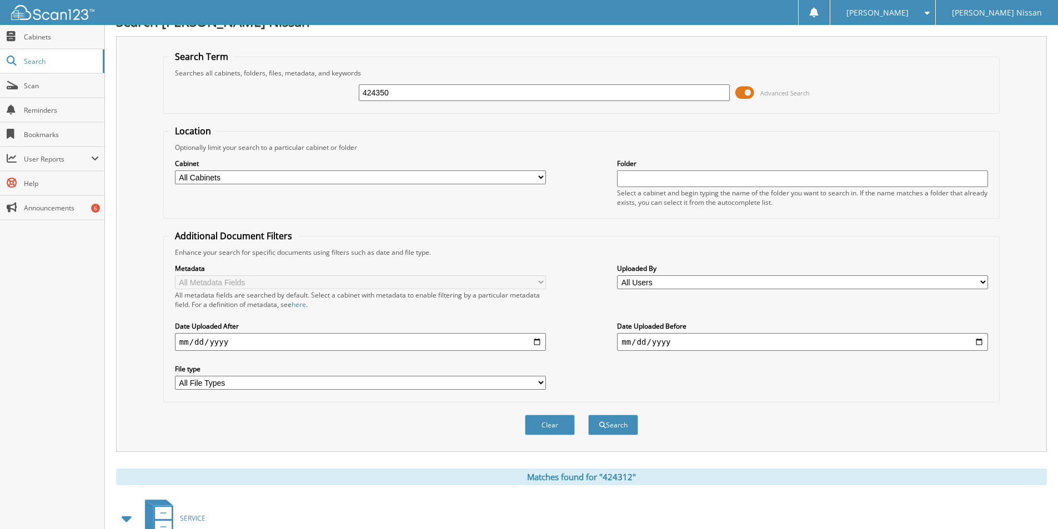
type input "424350"
click at [588, 415] on button "Search" at bounding box center [613, 425] width 50 height 21
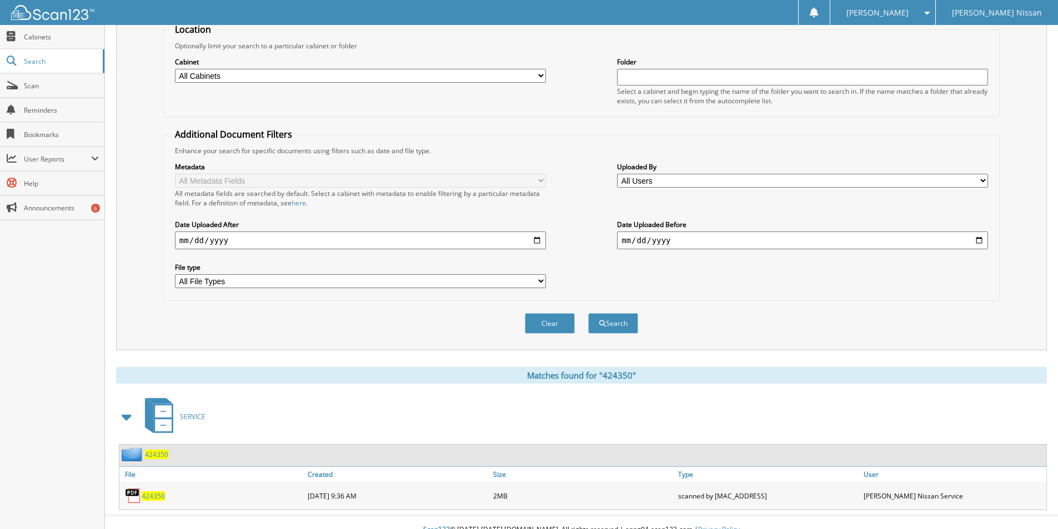
scroll to position [117, 0]
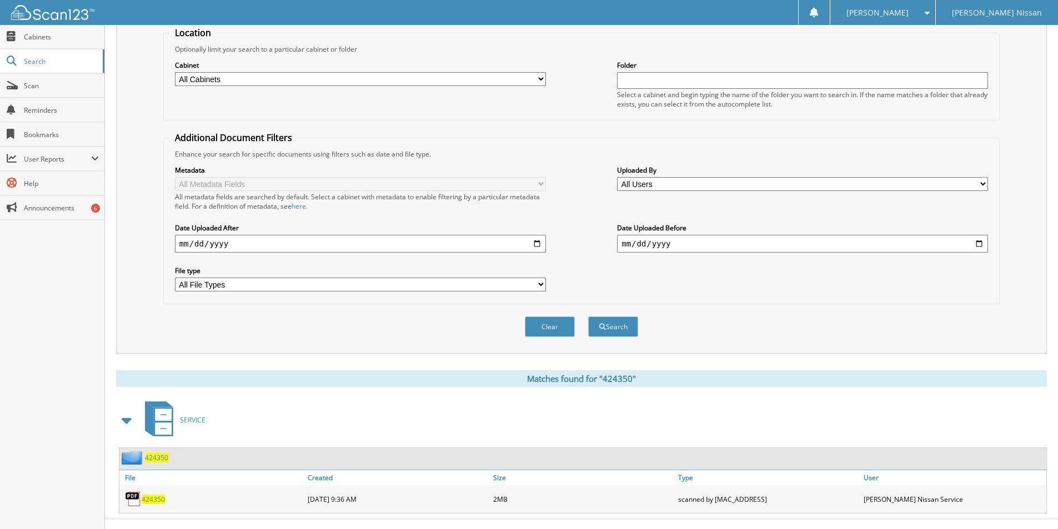
click at [158, 500] on span "424350" at bounding box center [153, 499] width 23 height 9
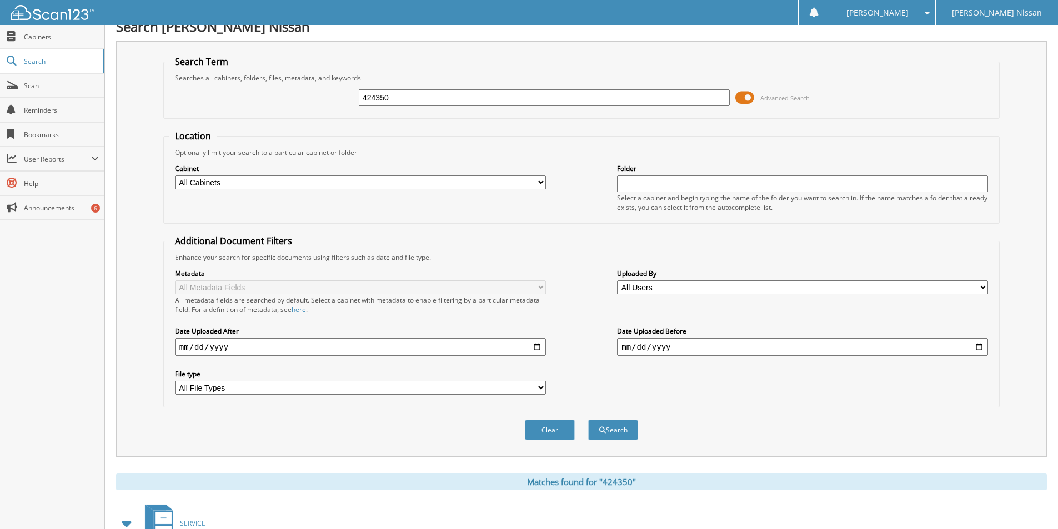
scroll to position [0, 0]
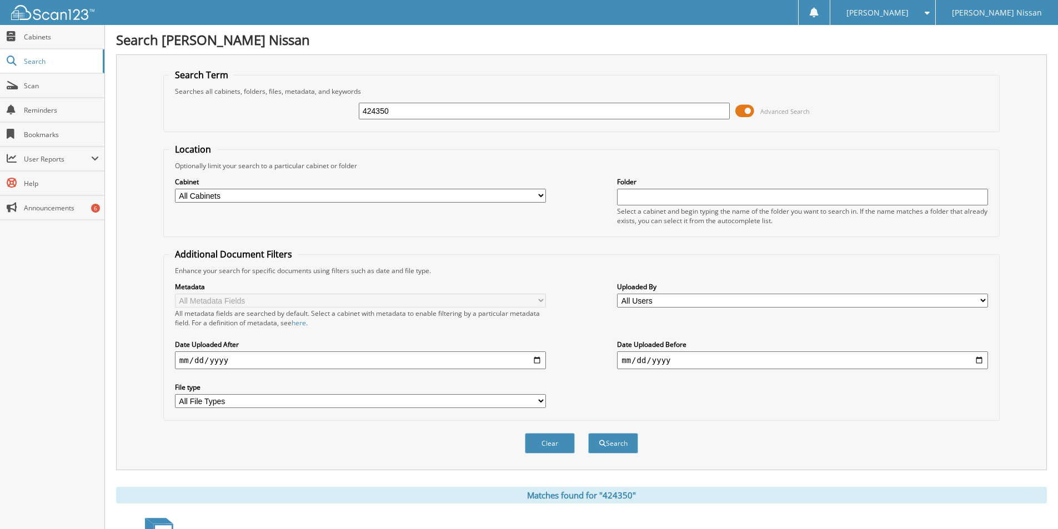
drag, startPoint x: 401, startPoint y: 117, endPoint x: 173, endPoint y: 85, distance: 230.8
click at [173, 85] on fieldset "Search Term Searches all cabinets, folders, files, metadata, and keywords 42435…" at bounding box center [581, 100] width 836 height 63
type input "424466"
click at [588, 433] on button "Search" at bounding box center [613, 443] width 50 height 21
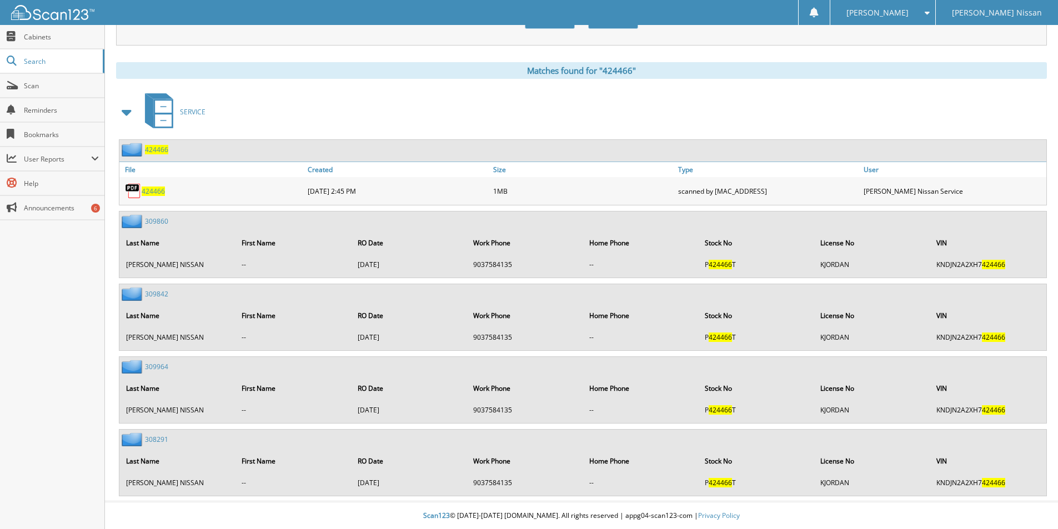
scroll to position [426, 0]
click at [155, 191] on span "424466" at bounding box center [153, 190] width 23 height 9
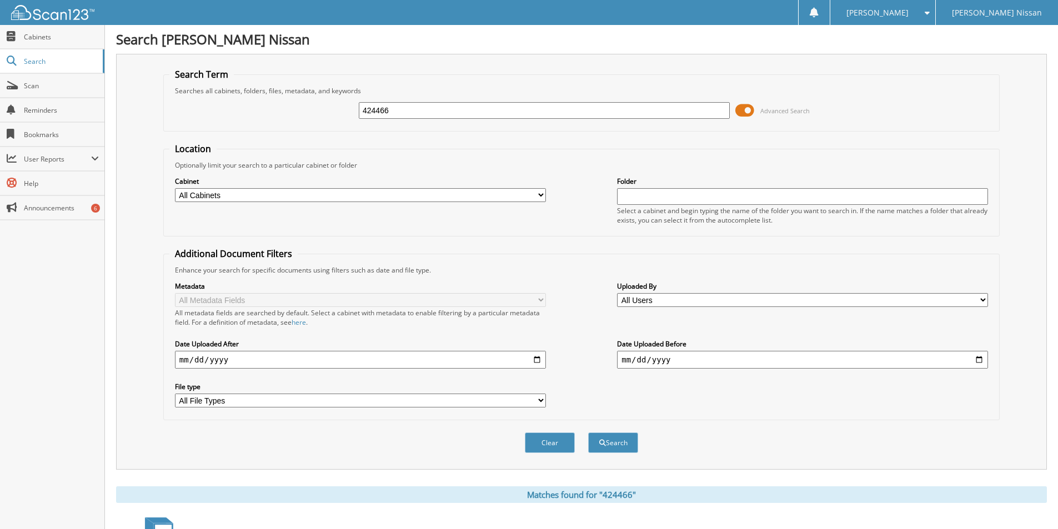
scroll to position [0, 0]
drag, startPoint x: 392, startPoint y: 110, endPoint x: 0, endPoint y: 124, distance: 392.2
click at [0, 124] on body "[PERSON_NAME] Settings Logout [PERSON_NAME] Nissan Close Cabinets Search Scan" at bounding box center [529, 477] width 1058 height 954
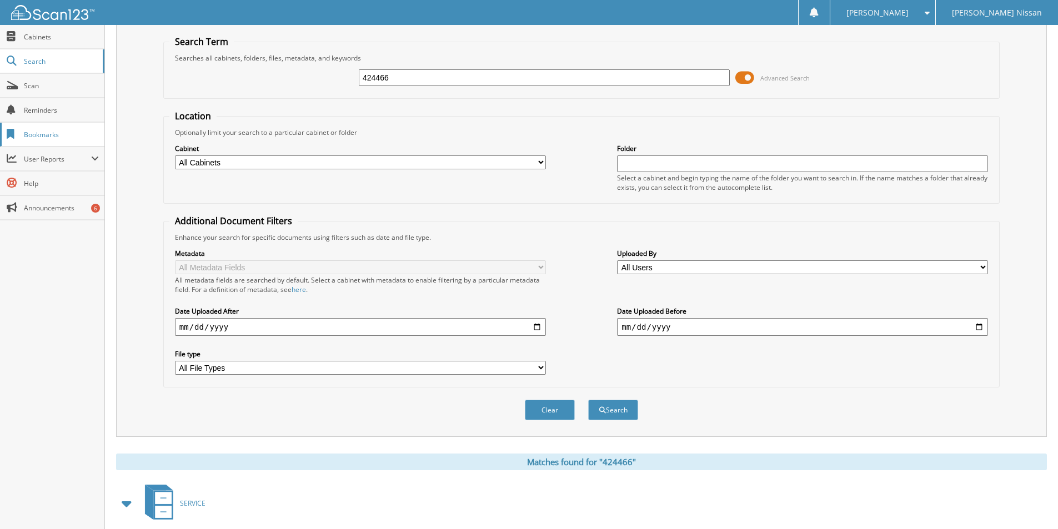
scroll to position [37, 0]
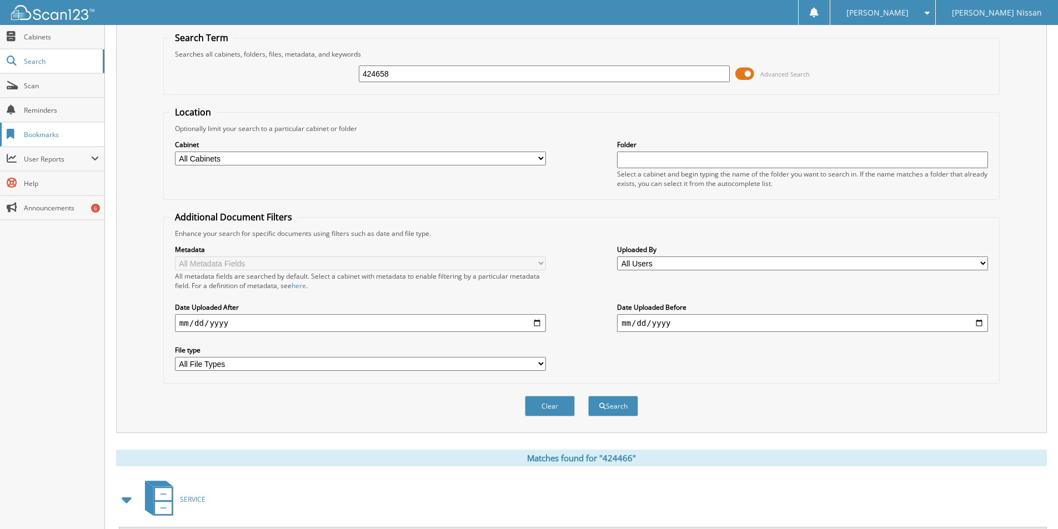
type input "424658"
click at [588, 396] on button "Search" at bounding box center [613, 406] width 50 height 21
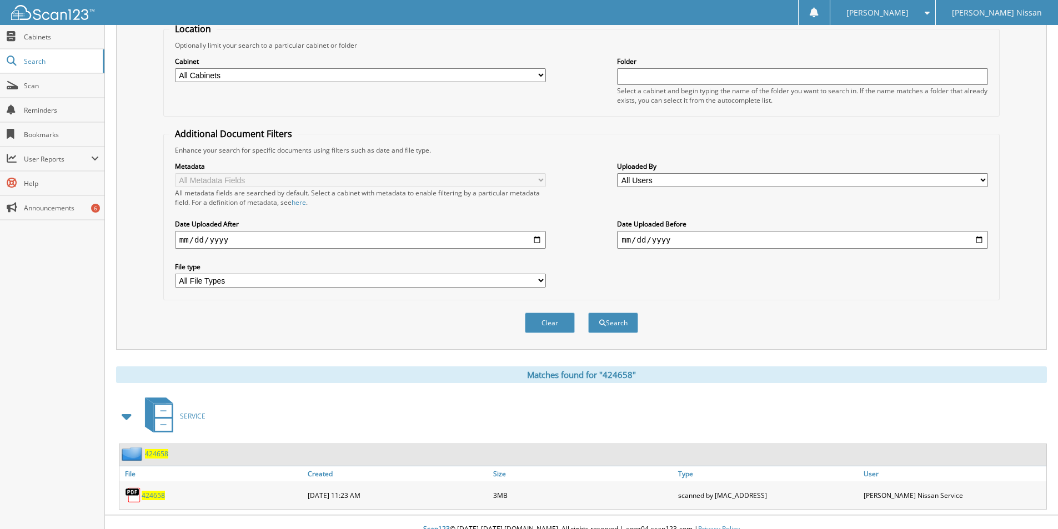
scroll to position [117, 0]
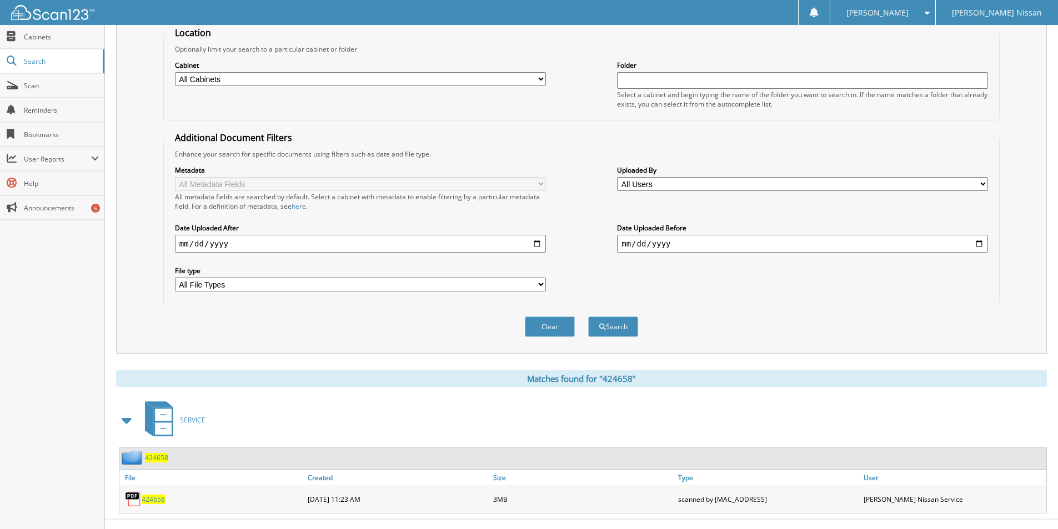
click at [161, 499] on span "424658" at bounding box center [153, 499] width 23 height 9
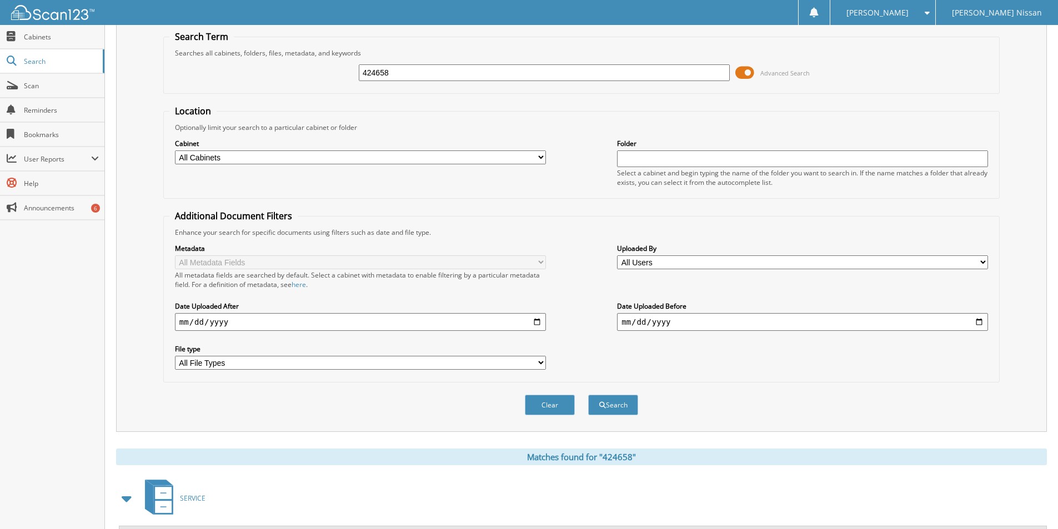
scroll to position [0, 0]
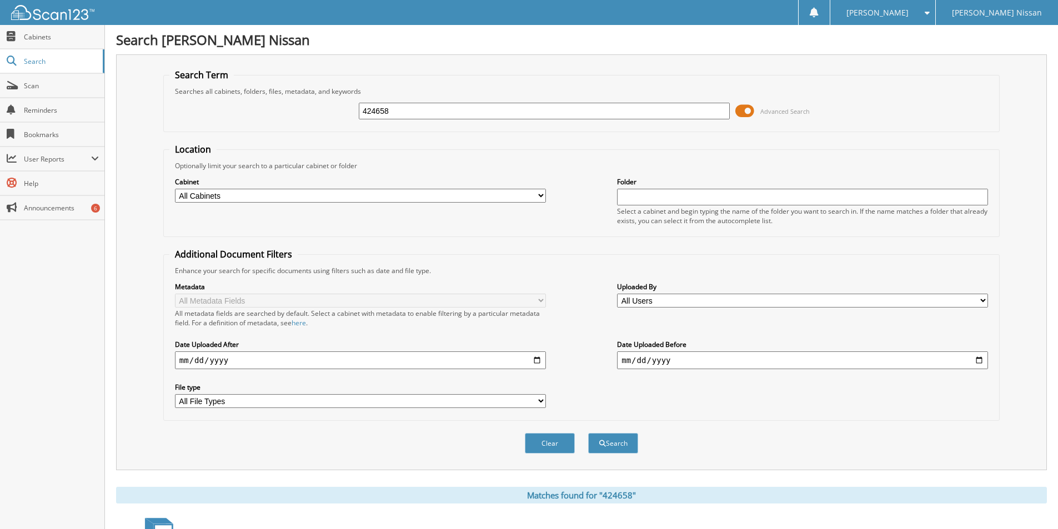
drag, startPoint x: 403, startPoint y: 107, endPoint x: 111, endPoint y: 125, distance: 292.6
click at [111, 125] on div "Search Patterson Nissan Search Term Searches all cabinets, folders, files, meta…" at bounding box center [581, 331] width 953 height 663
type input "424704"
click at [588, 433] on button "Search" at bounding box center [613, 443] width 50 height 21
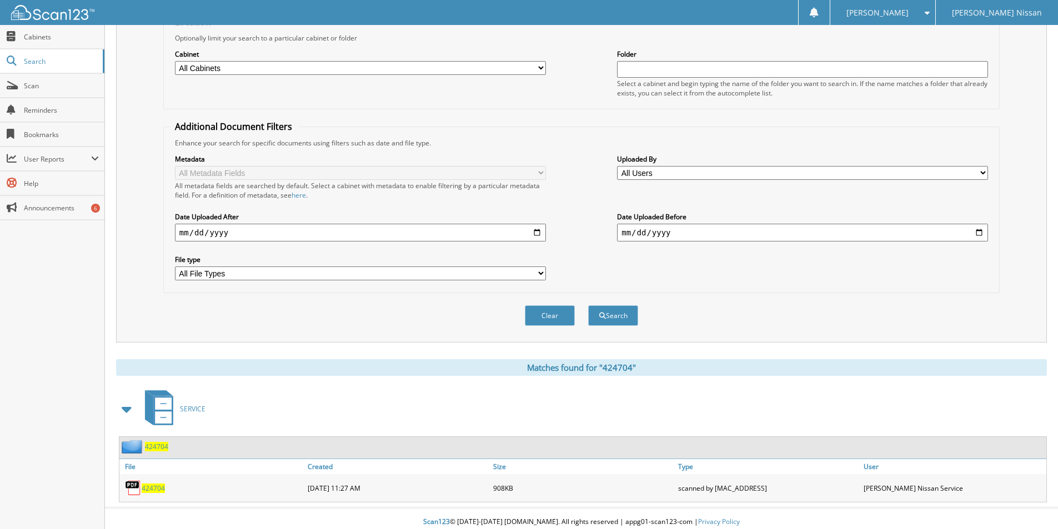
scroll to position [135, 0]
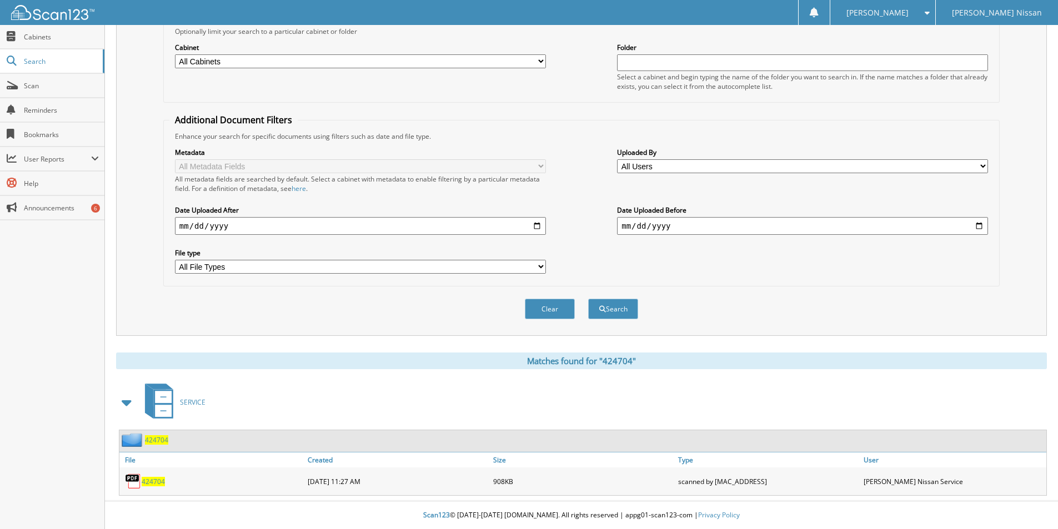
click at [152, 483] on span "424704" at bounding box center [153, 481] width 23 height 9
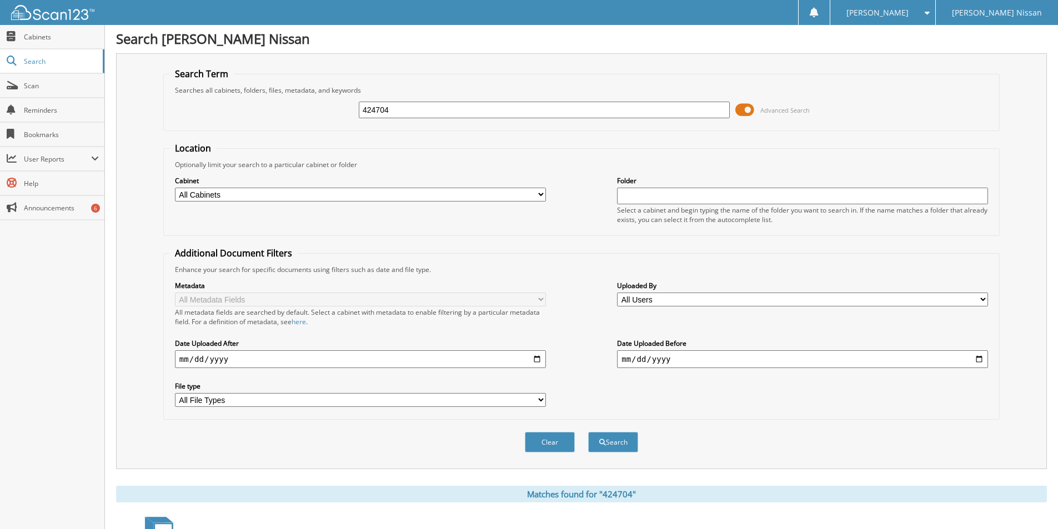
scroll to position [0, 0]
drag, startPoint x: 403, startPoint y: 109, endPoint x: 110, endPoint y: 99, distance: 292.8
click at [110, 99] on div "Search [PERSON_NAME] Nissan Search Term Searches all cabinets, folders, files, …" at bounding box center [581, 331] width 953 height 663
type input "424826"
click at [588, 433] on button "Search" at bounding box center [613, 443] width 50 height 21
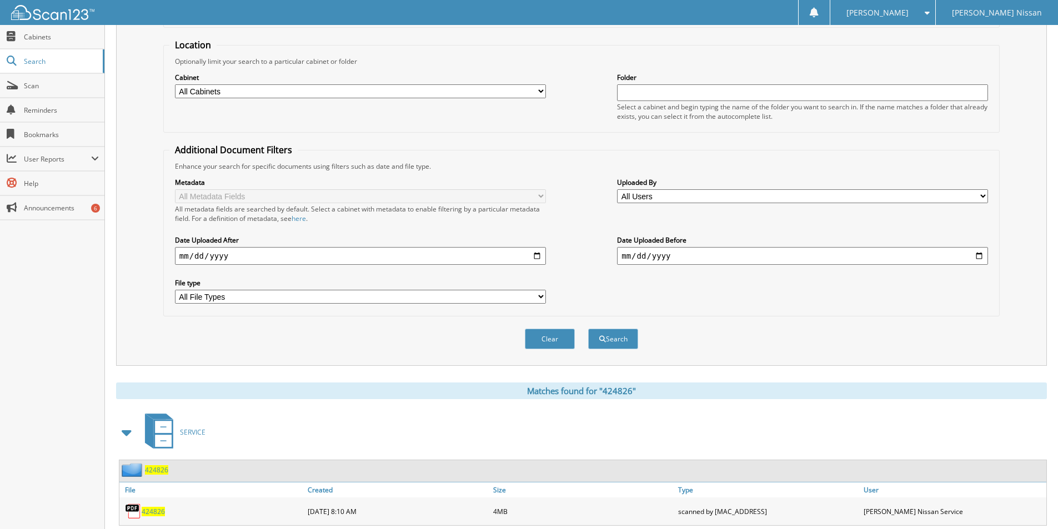
scroll to position [98, 0]
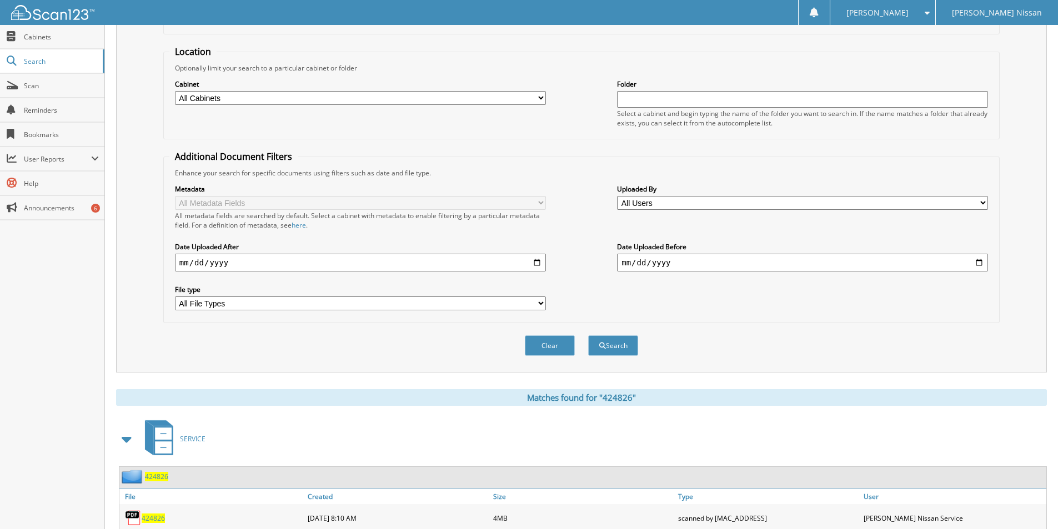
click at [153, 520] on span "424826" at bounding box center [153, 518] width 23 height 9
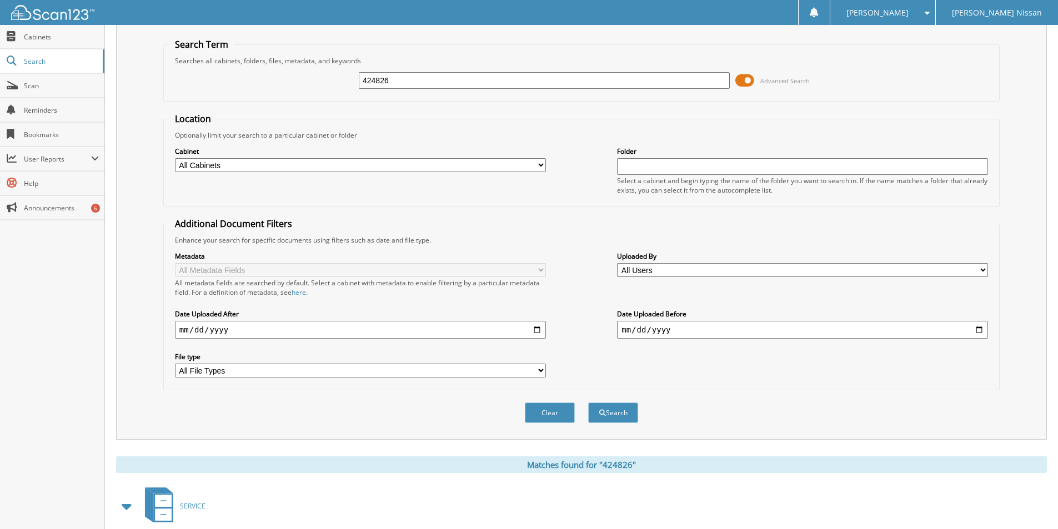
scroll to position [37, 0]
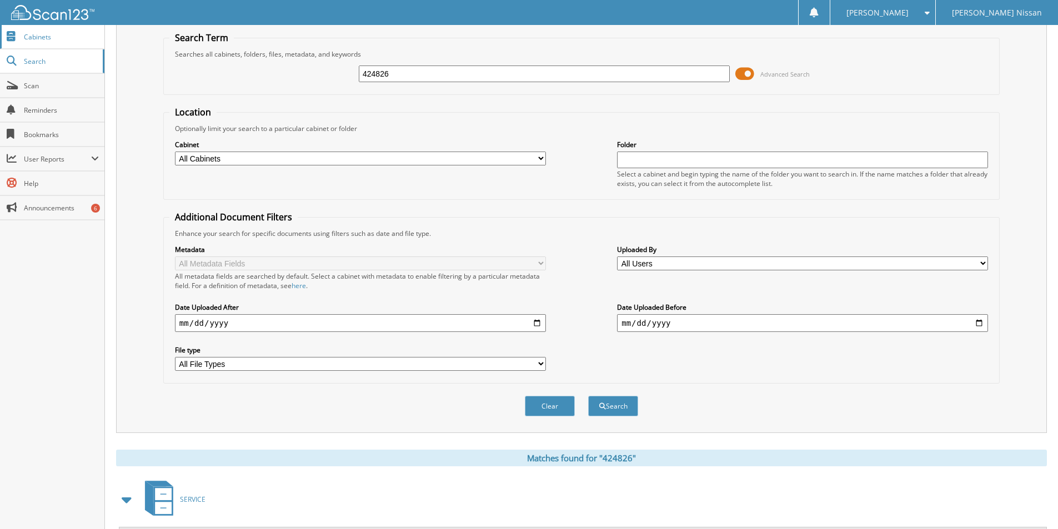
drag, startPoint x: 397, startPoint y: 69, endPoint x: 0, endPoint y: 47, distance: 397.6
click at [0, 47] on body "ROGER N. Settings Logout Patterson Nissan Close Cabinets Search Scan" at bounding box center [529, 294] width 1058 height 663
type input "425145"
click at [588, 396] on button "Search" at bounding box center [613, 406] width 50 height 21
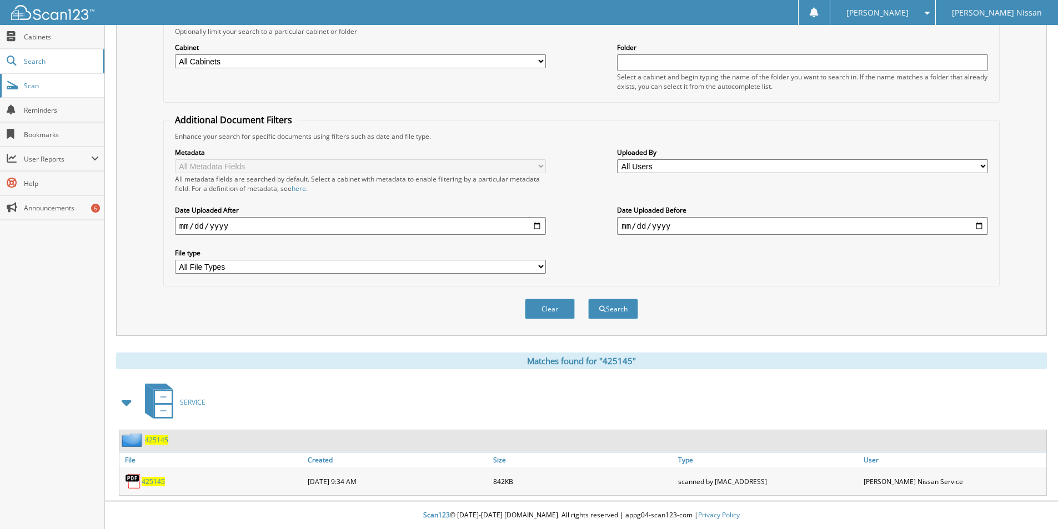
scroll to position [135, 0]
click at [154, 479] on span "425145" at bounding box center [153, 481] width 23 height 9
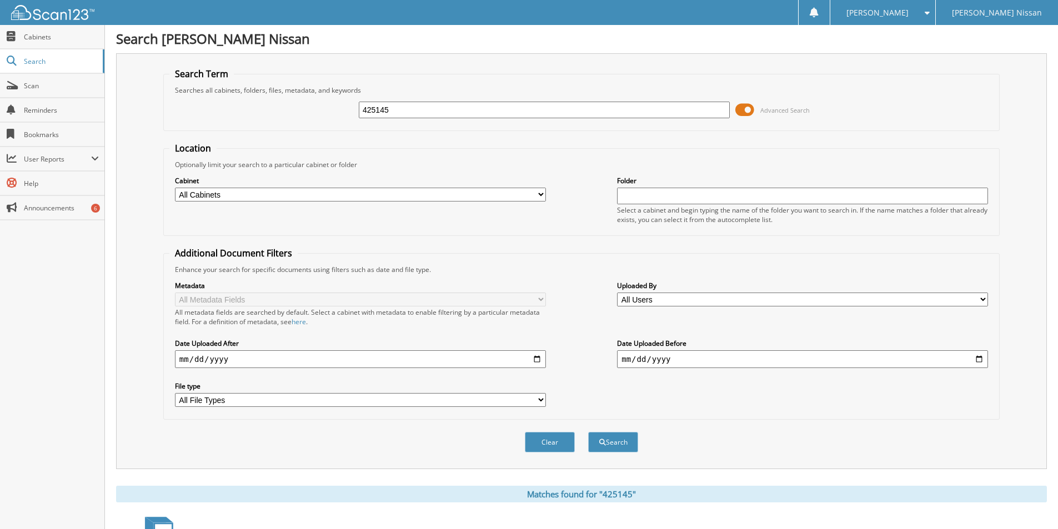
scroll to position [0, 0]
drag, startPoint x: 411, startPoint y: 112, endPoint x: 214, endPoint y: 93, distance: 197.4
click at [215, 93] on fieldset "Search Term Searches all cabinets, folders, files, metadata, and keywords 42514…" at bounding box center [581, 100] width 836 height 63
type input "425294"
click at [588, 433] on button "Search" at bounding box center [613, 443] width 50 height 21
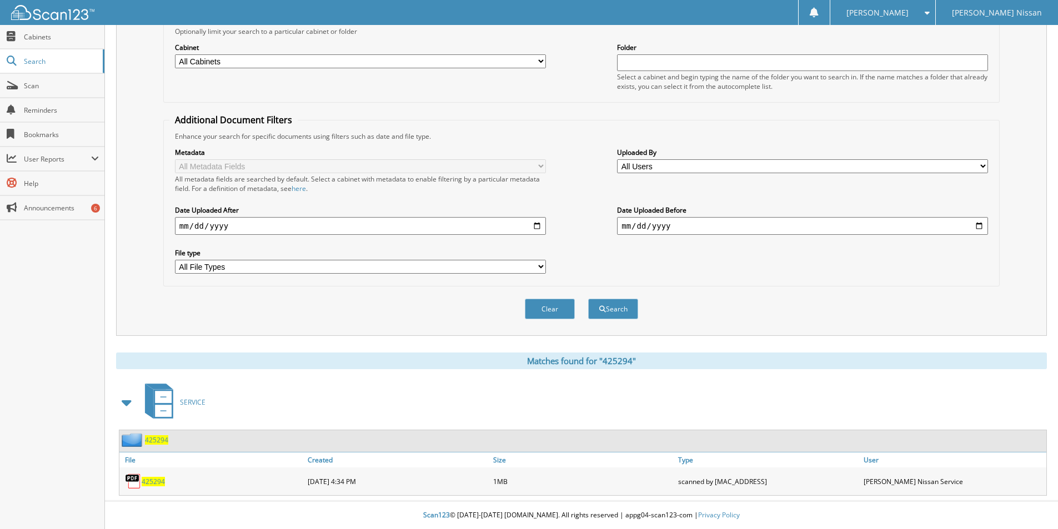
scroll to position [117, 0]
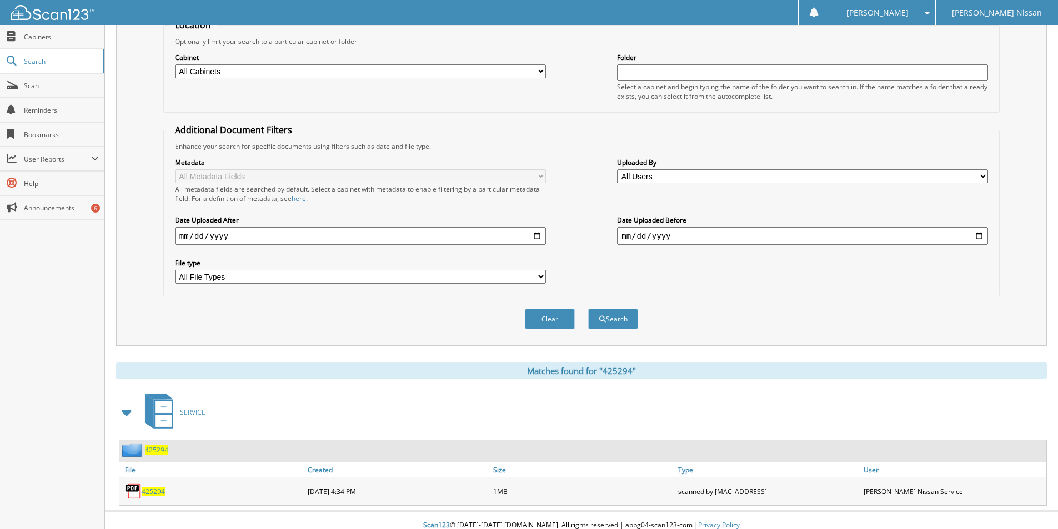
click at [152, 477] on div "425294 [DATE] 4:34 PM 1MB" at bounding box center [582, 491] width 927 height 28
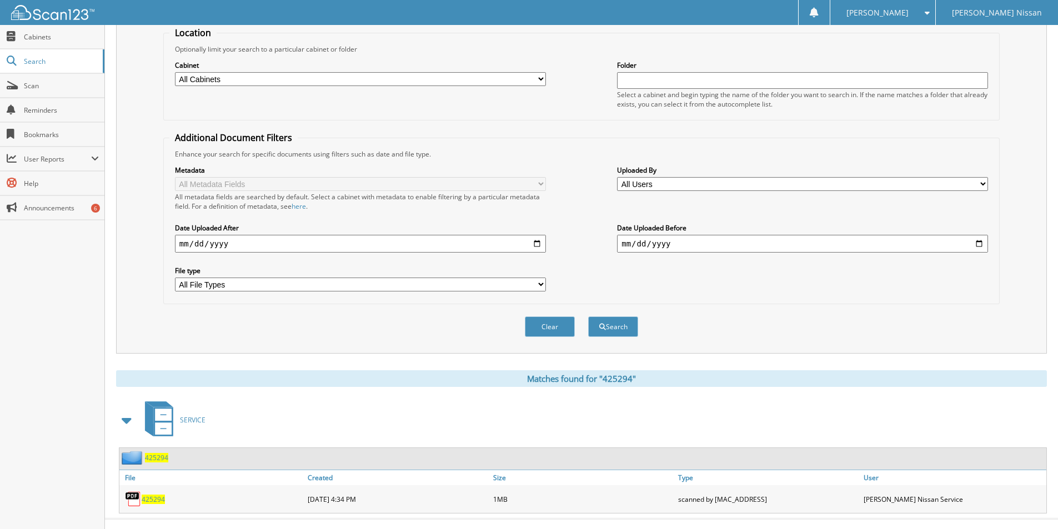
click at [155, 497] on span "425294" at bounding box center [153, 499] width 23 height 9
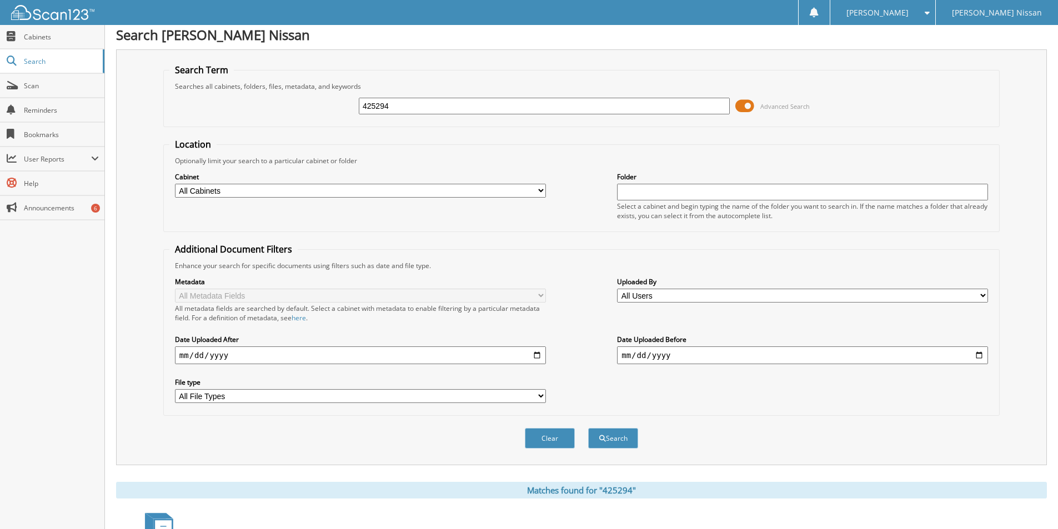
scroll to position [0, 0]
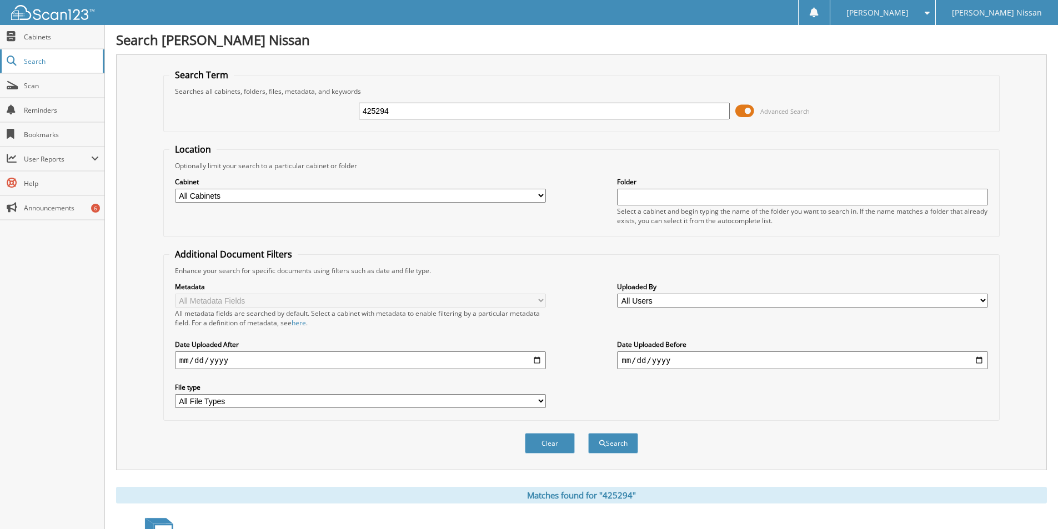
drag, startPoint x: 405, startPoint y: 110, endPoint x: 0, endPoint y: 68, distance: 407.0
click at [0, 68] on body "[PERSON_NAME] Settings Logout [PERSON_NAME] Nissan Close Cabinets Search Scan" at bounding box center [529, 331] width 1058 height 663
type input "425320"
click at [588, 433] on button "Search" at bounding box center [613, 443] width 50 height 21
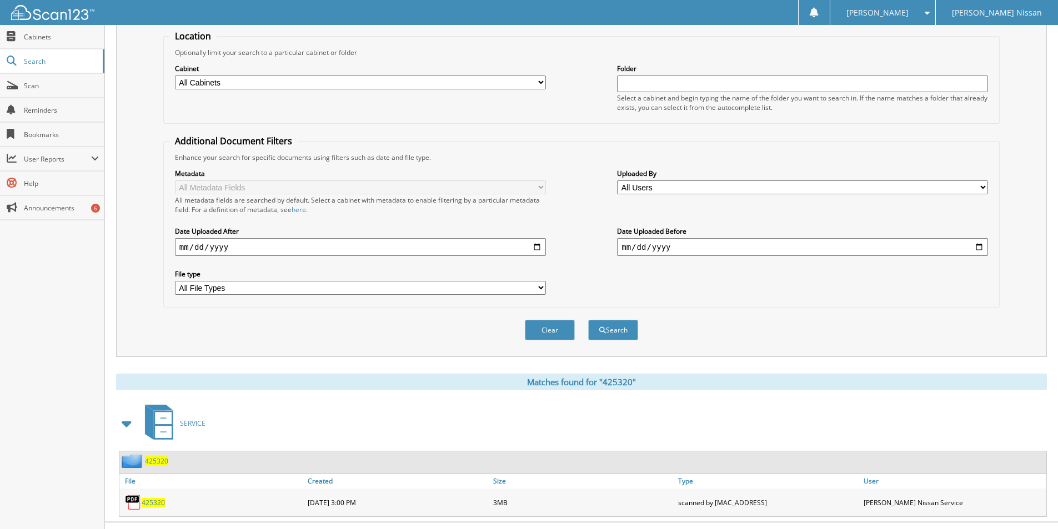
scroll to position [135, 0]
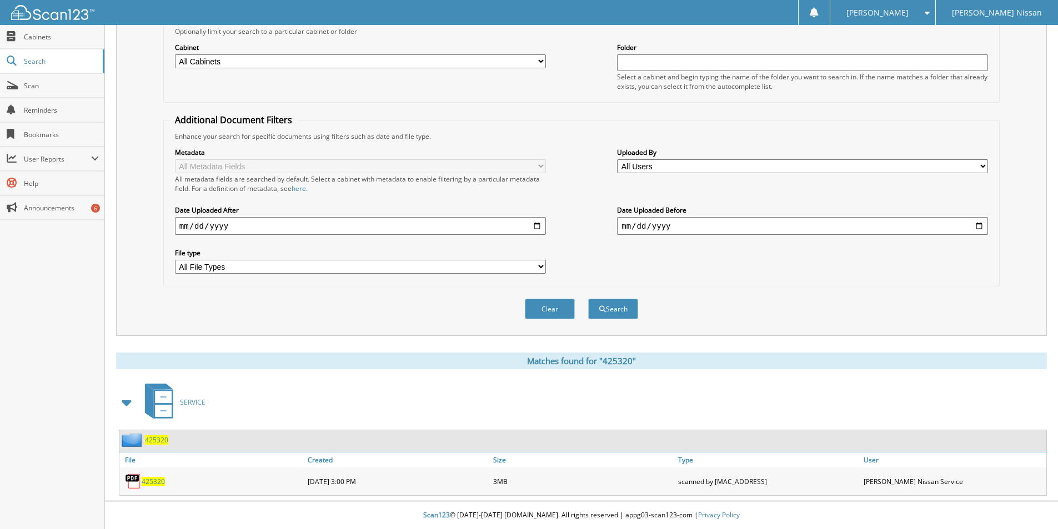
click at [159, 480] on span "425320" at bounding box center [153, 481] width 23 height 9
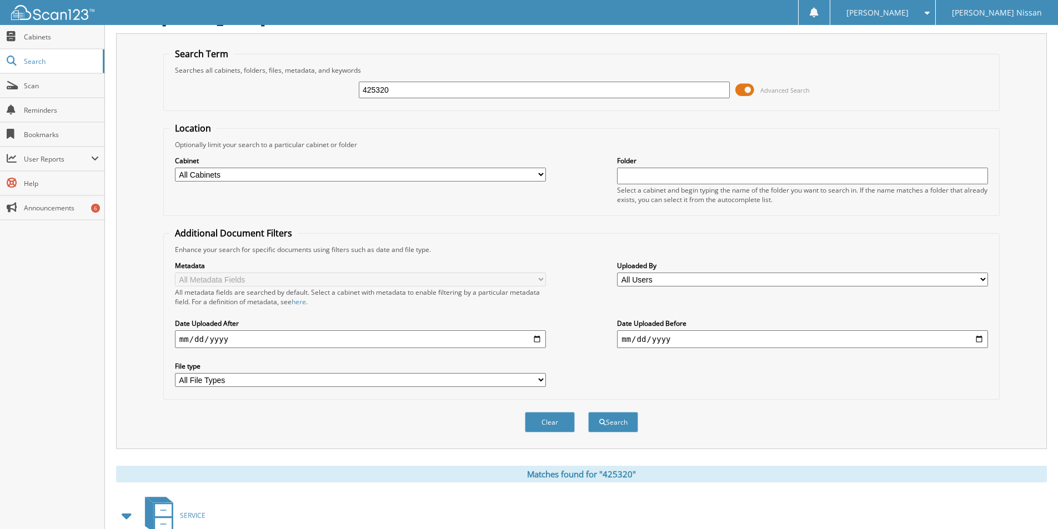
scroll to position [0, 0]
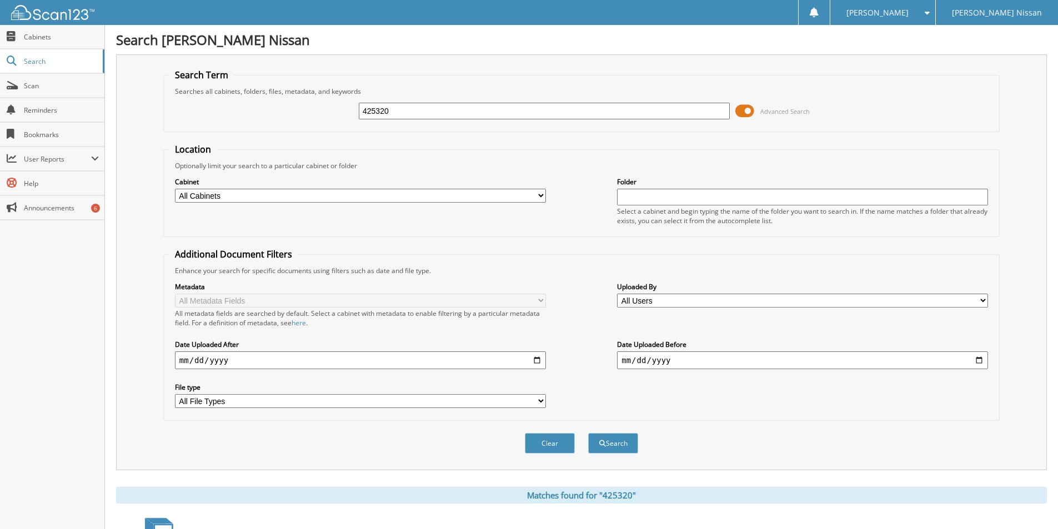
click at [385, 108] on input "425320" at bounding box center [544, 111] width 371 height 17
drag, startPoint x: 391, startPoint y: 110, endPoint x: 229, endPoint y: 100, distance: 162.5
click at [229, 100] on div "425320 Advanced Search" at bounding box center [581, 111] width 824 height 30
type input "425565"
click at [588, 433] on button "Search" at bounding box center [613, 443] width 50 height 21
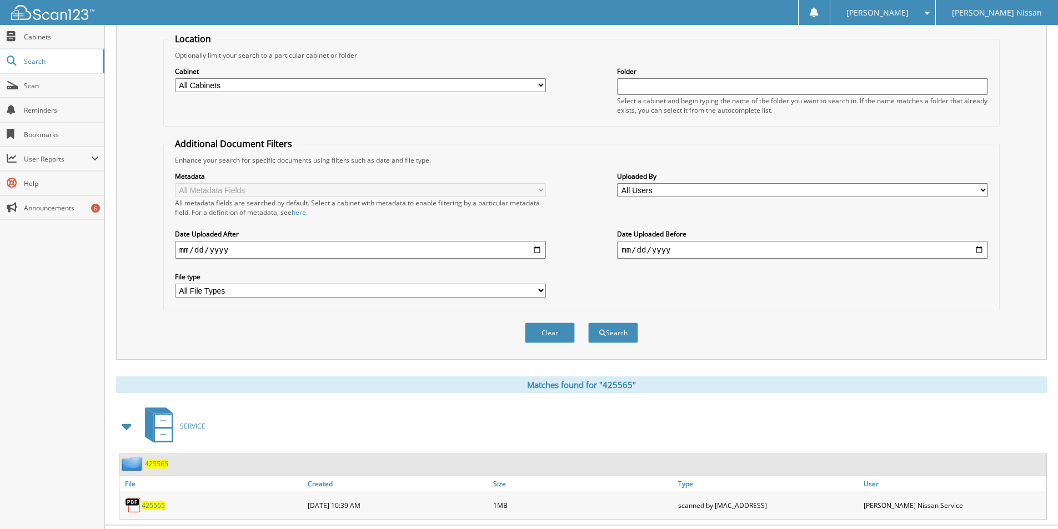
scroll to position [135, 0]
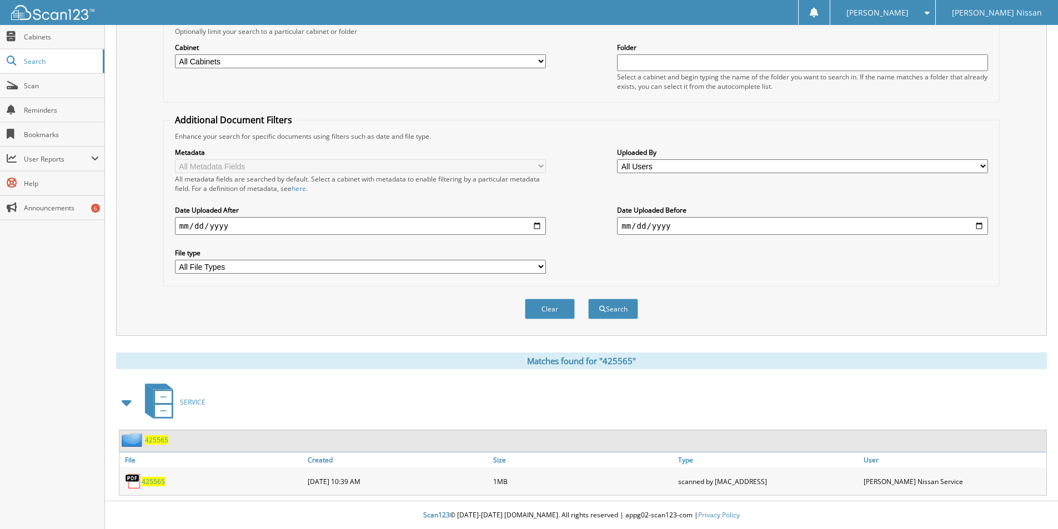
click at [152, 478] on span "425565" at bounding box center [153, 481] width 23 height 9
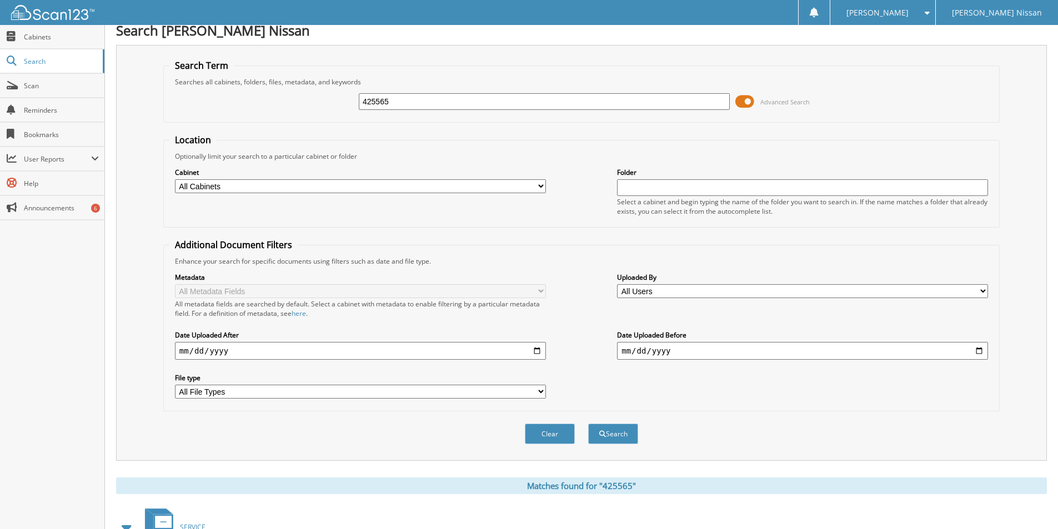
scroll to position [0, 0]
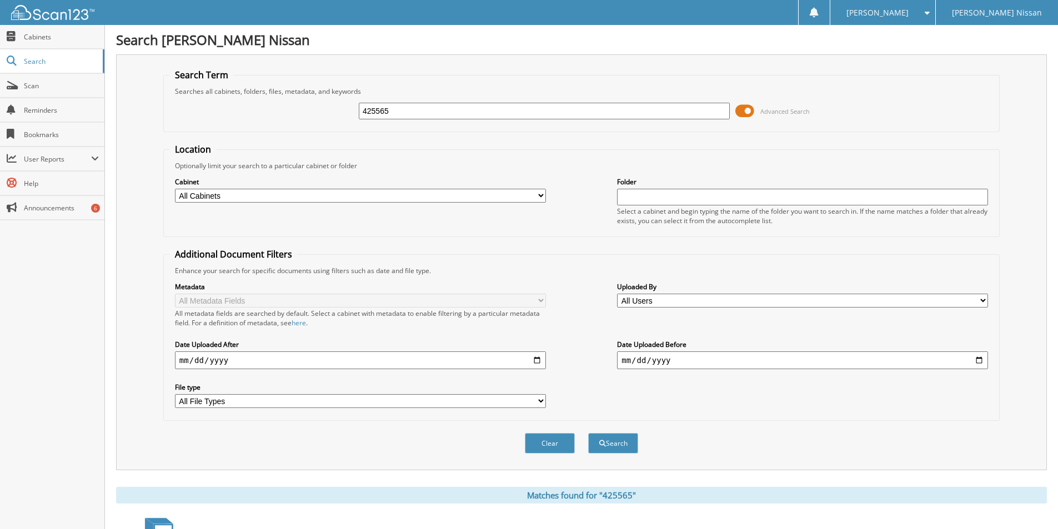
drag, startPoint x: 397, startPoint y: 112, endPoint x: 220, endPoint y: 77, distance: 180.6
click at [229, 105] on div "425565 Advanced Search" at bounding box center [581, 111] width 824 height 30
type input "425633"
click at [588, 433] on button "Search" at bounding box center [613, 443] width 50 height 21
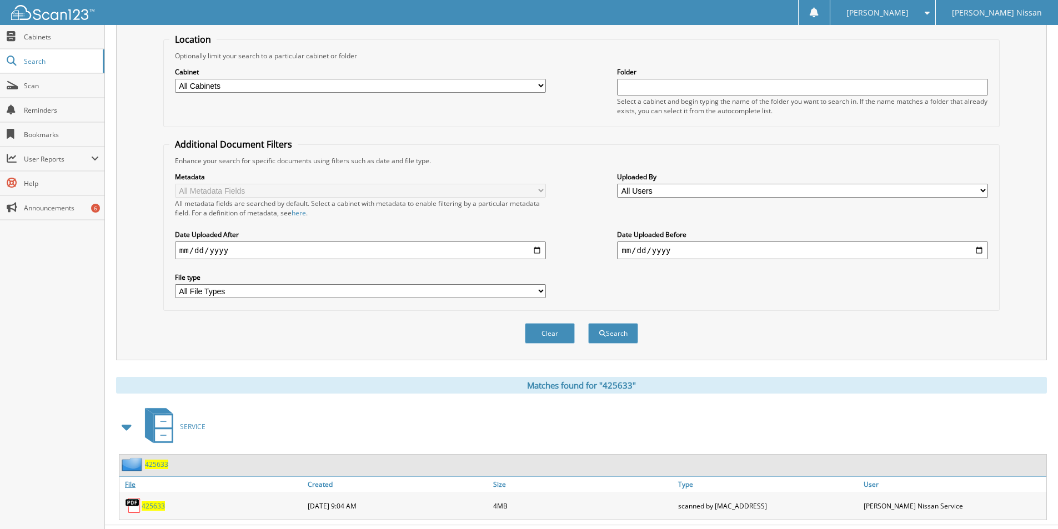
scroll to position [135, 0]
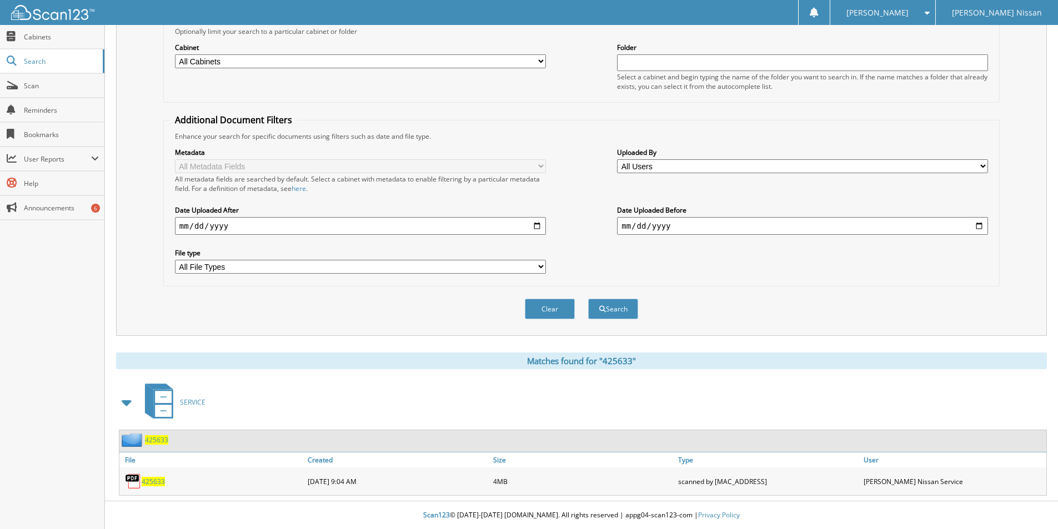
click at [154, 480] on span "425633" at bounding box center [153, 481] width 23 height 9
